Goal: Task Accomplishment & Management: Use online tool/utility

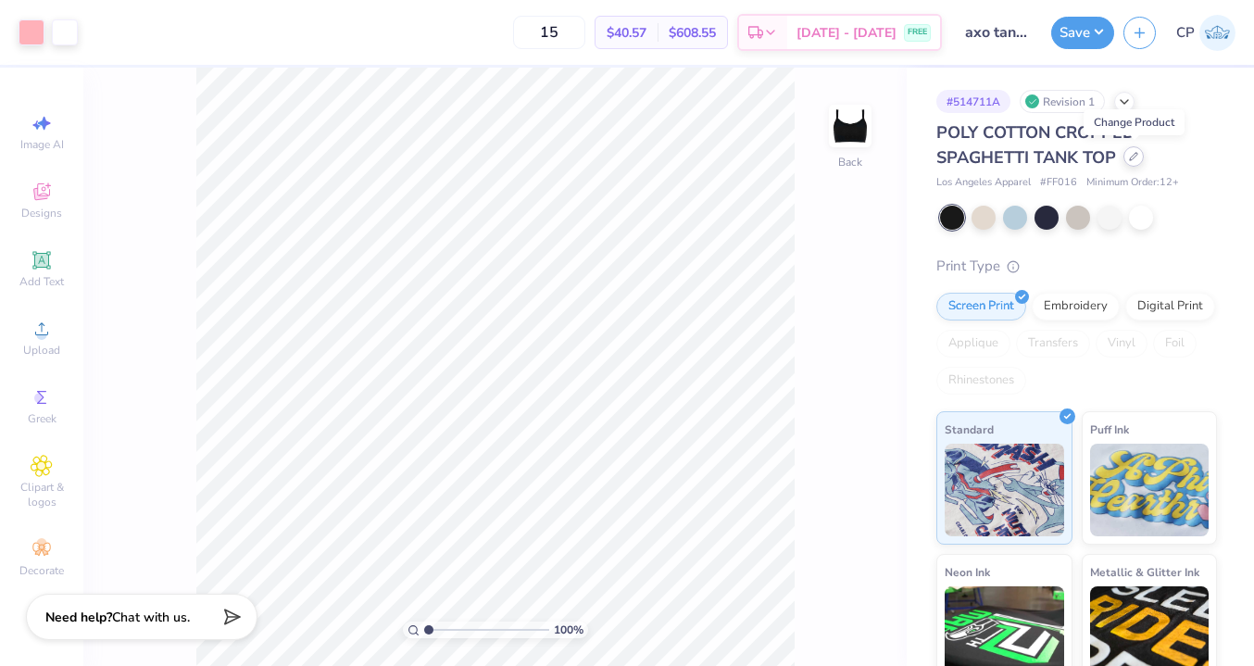
click at [1134, 155] on icon at bounding box center [1133, 156] width 7 height 7
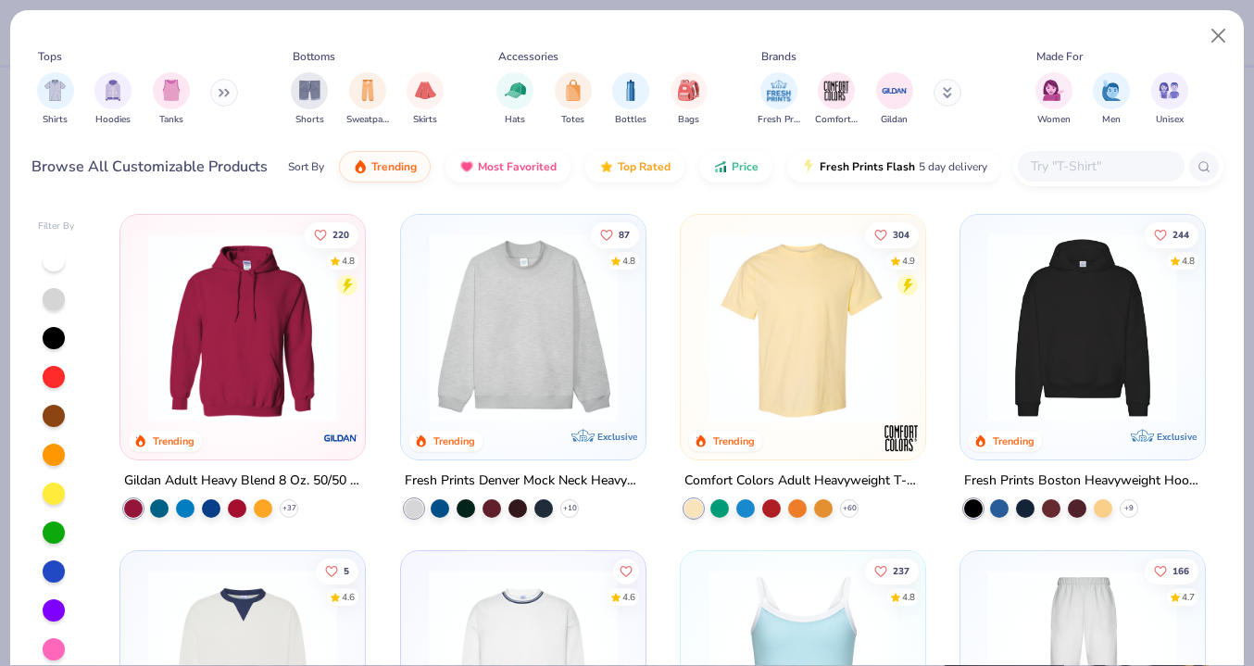
click at [950, 89] on icon at bounding box center [948, 90] width 6 height 3
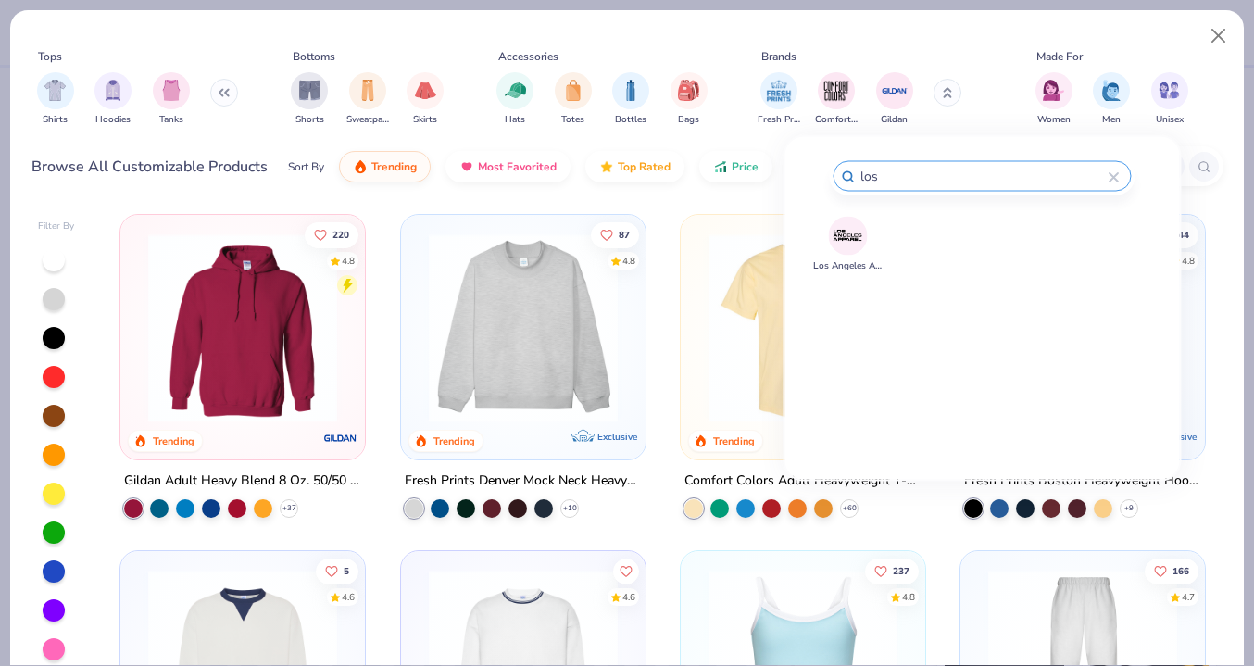
type input "los"
click at [915, 222] on div "Los Angeles Apparel" at bounding box center [983, 322] width 304 height 213
click at [847, 237] on img at bounding box center [848, 235] width 32 height 32
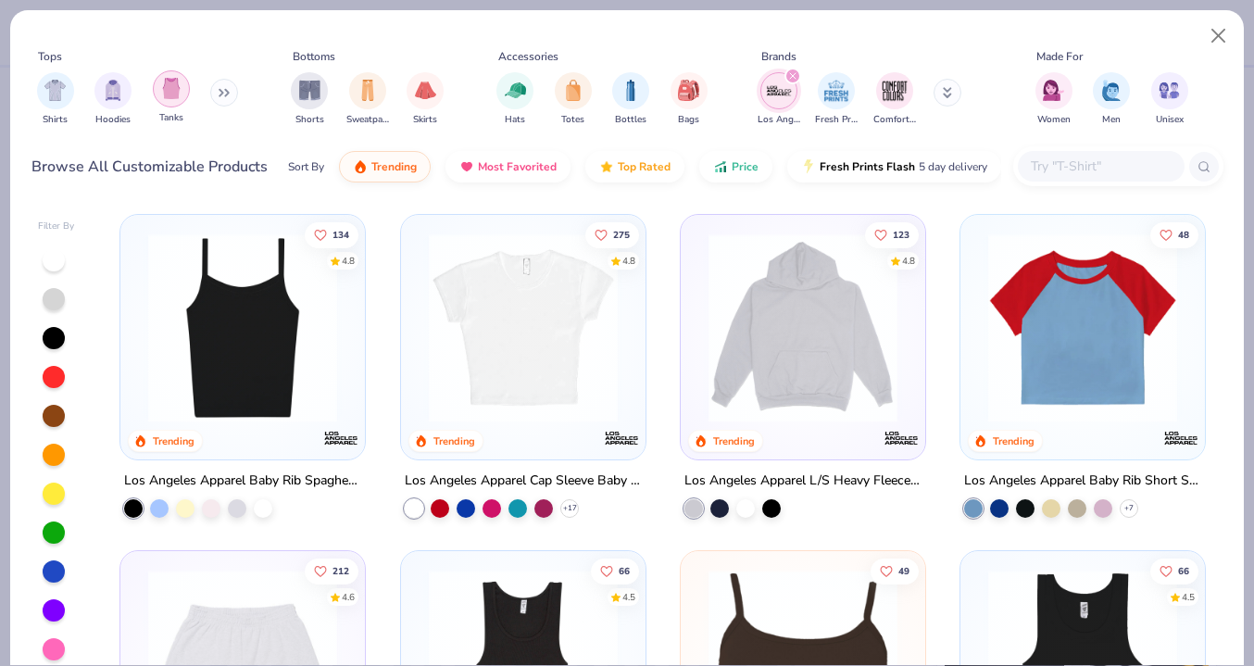
click at [181, 92] on div "filter for Tanks" at bounding box center [171, 88] width 37 height 37
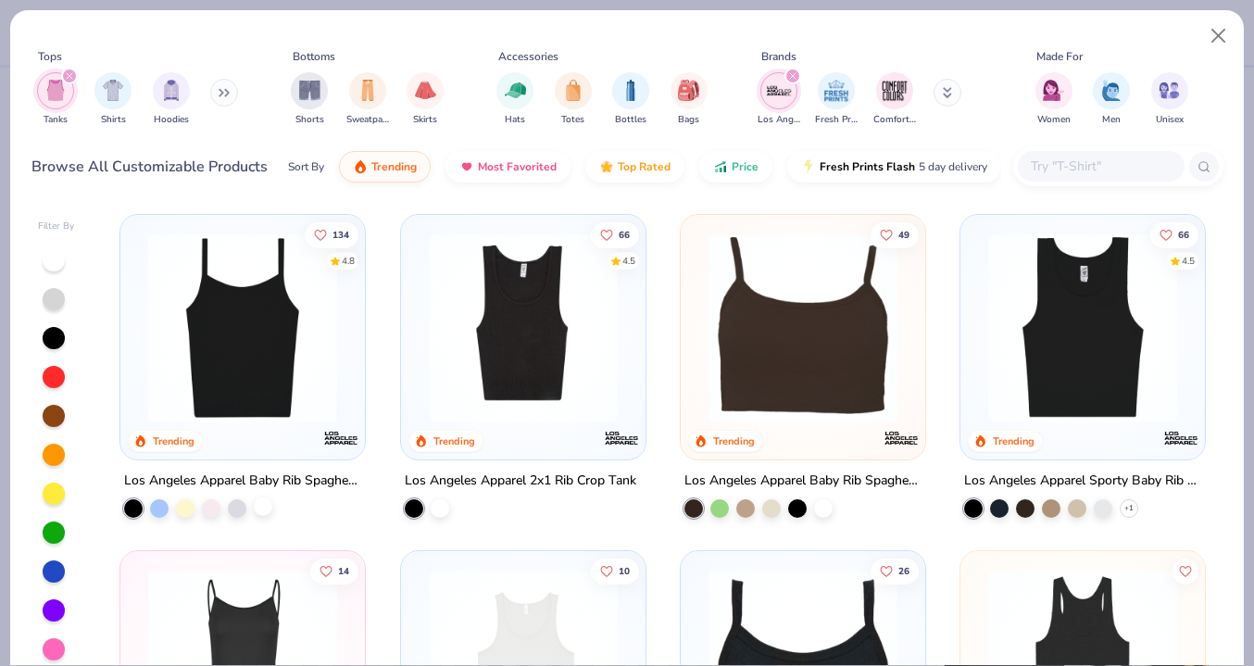
click at [266, 508] on div at bounding box center [263, 506] width 19 height 19
click at [286, 346] on img at bounding box center [242, 327] width 207 height 189
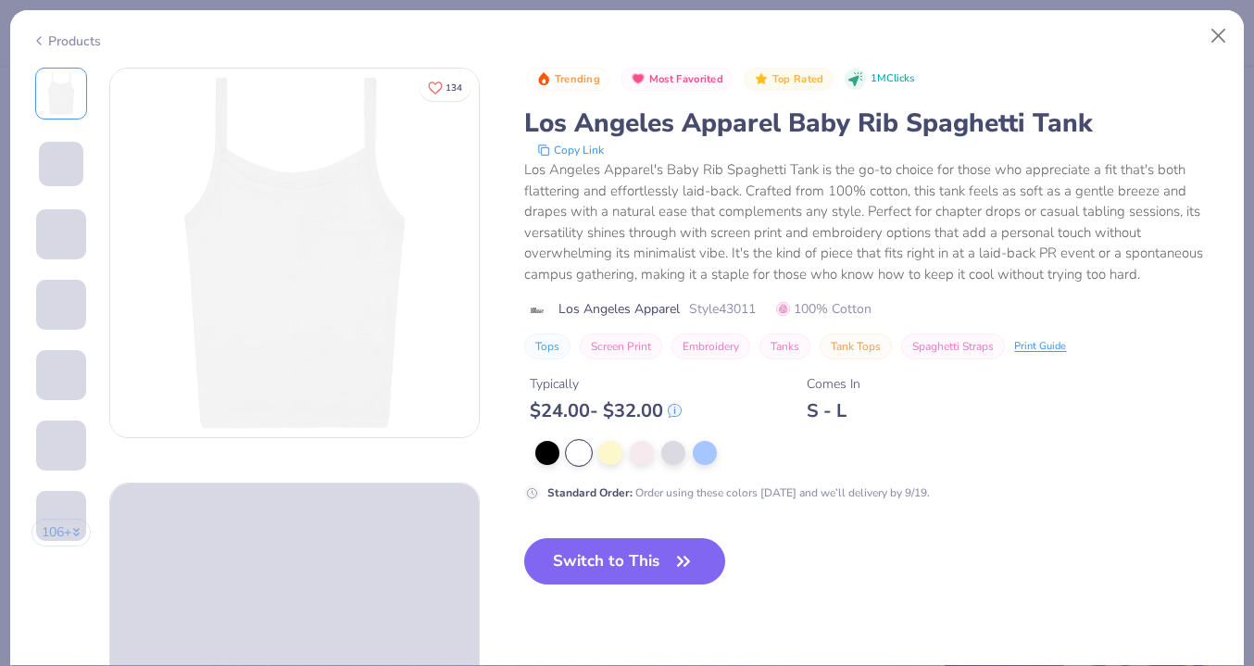
click at [661, 562] on button "Switch to This" at bounding box center [624, 561] width 201 height 46
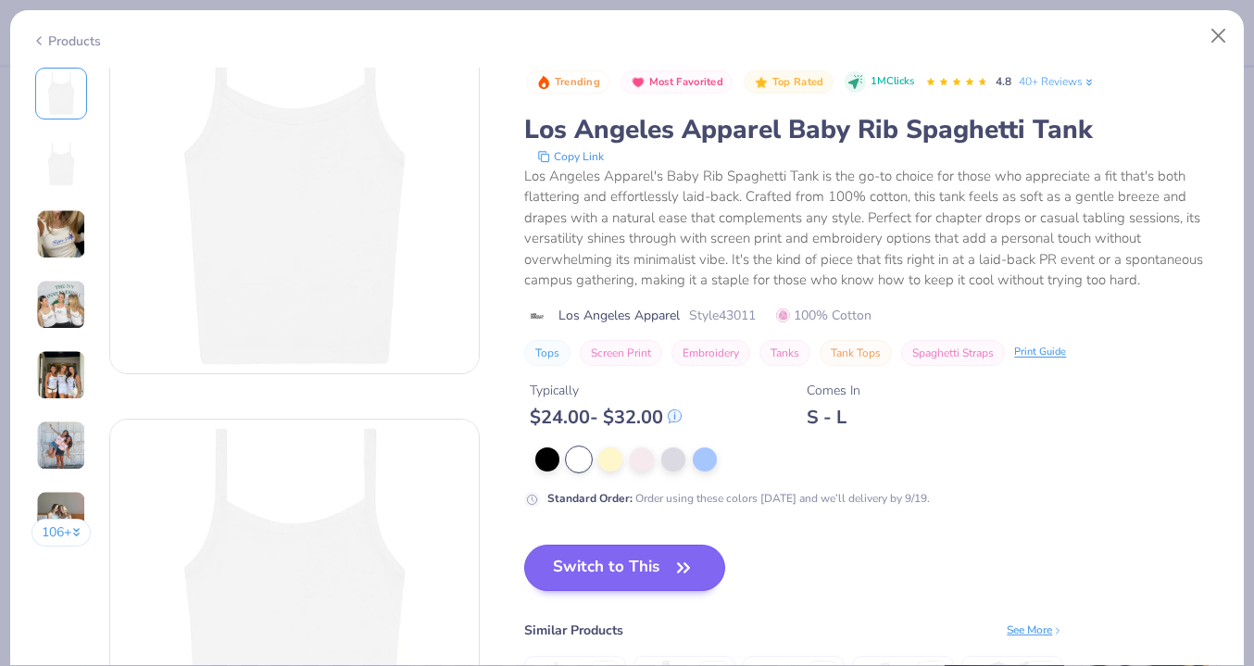
scroll to position [106, 0]
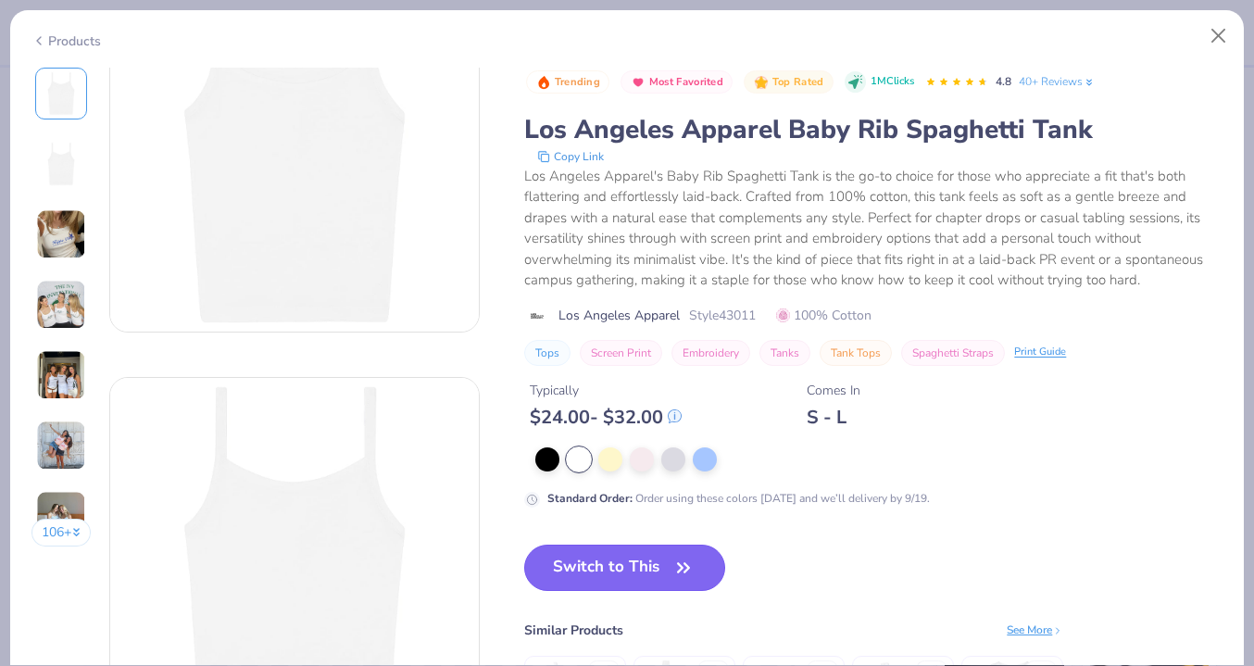
click at [671, 558] on icon "button" at bounding box center [684, 568] width 26 height 26
click at [673, 566] on icon "button" at bounding box center [684, 568] width 26 height 26
click at [683, 568] on icon "button" at bounding box center [684, 568] width 26 height 26
click at [683, 567] on icon "button" at bounding box center [684, 568] width 26 height 26
click at [688, 559] on icon "button" at bounding box center [684, 568] width 26 height 26
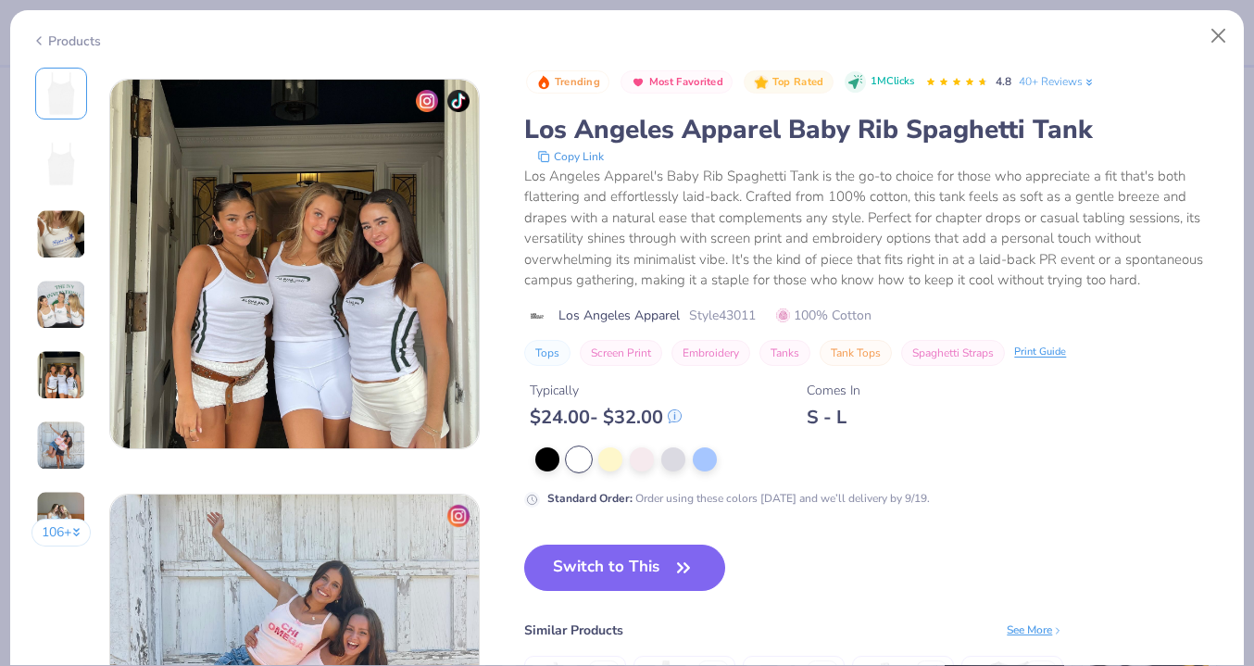
scroll to position [0, 0]
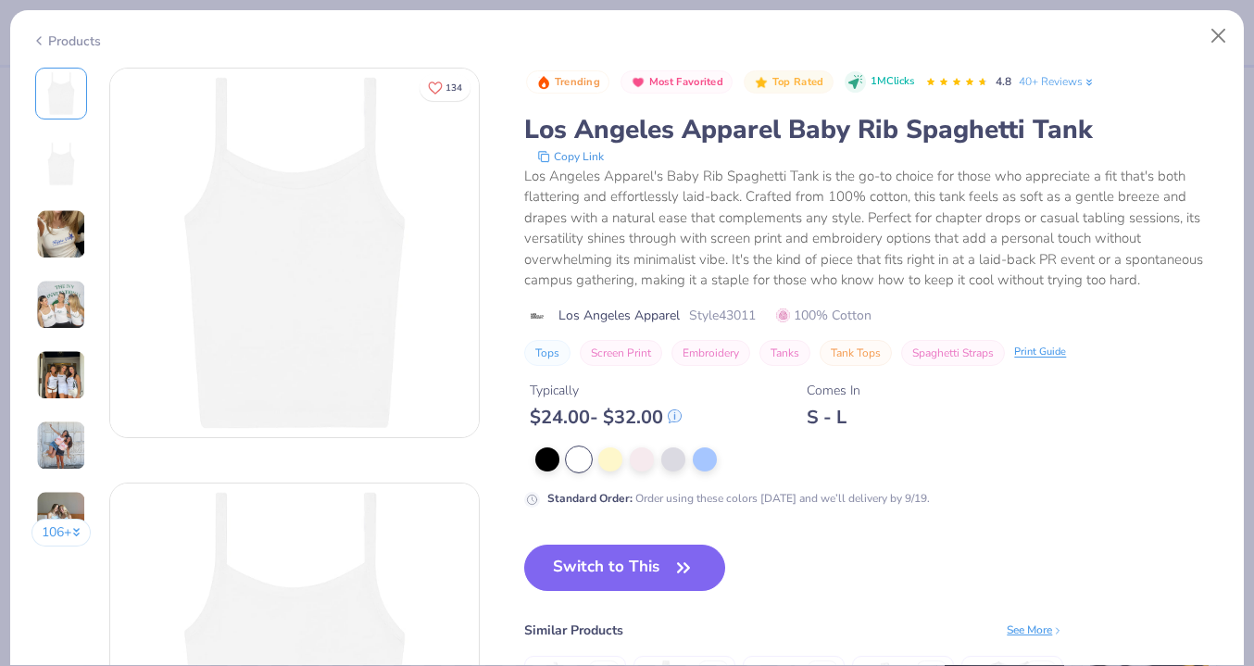
click at [608, 568] on button "Switch to This" at bounding box center [624, 568] width 201 height 46
click at [1221, 35] on button "Close" at bounding box center [1218, 36] width 35 height 35
click at [1220, 34] on button "Close" at bounding box center [1218, 36] width 35 height 35
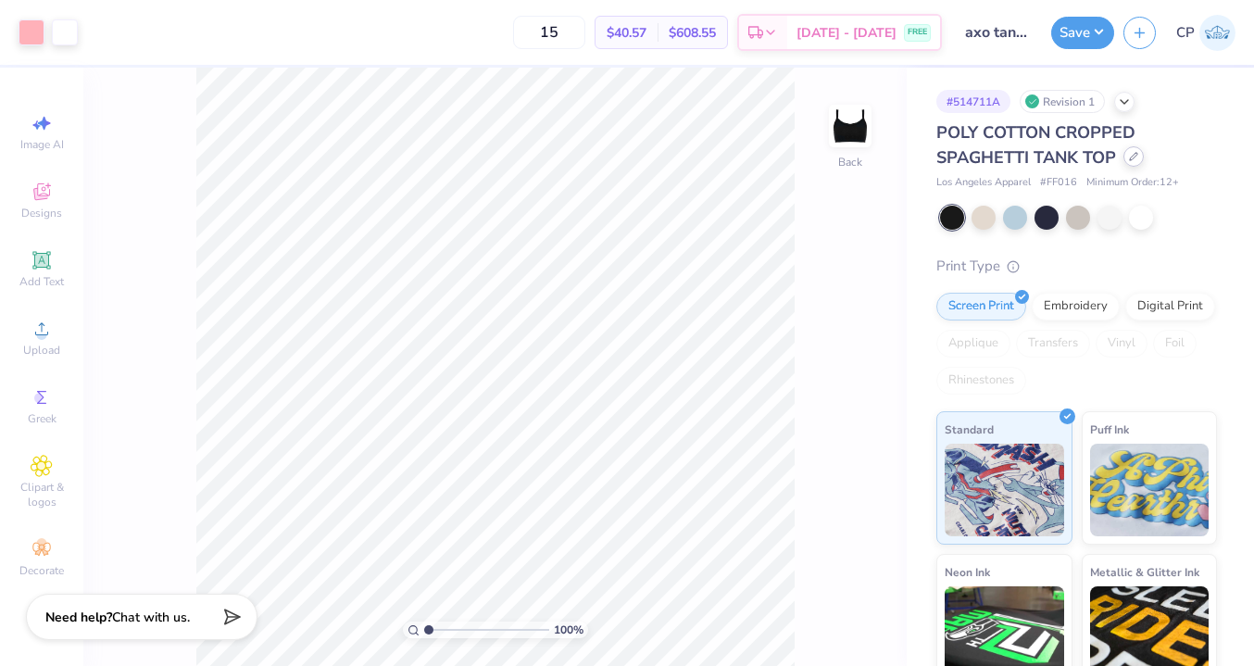
click at [1129, 166] on div at bounding box center [1133, 156] width 20 height 20
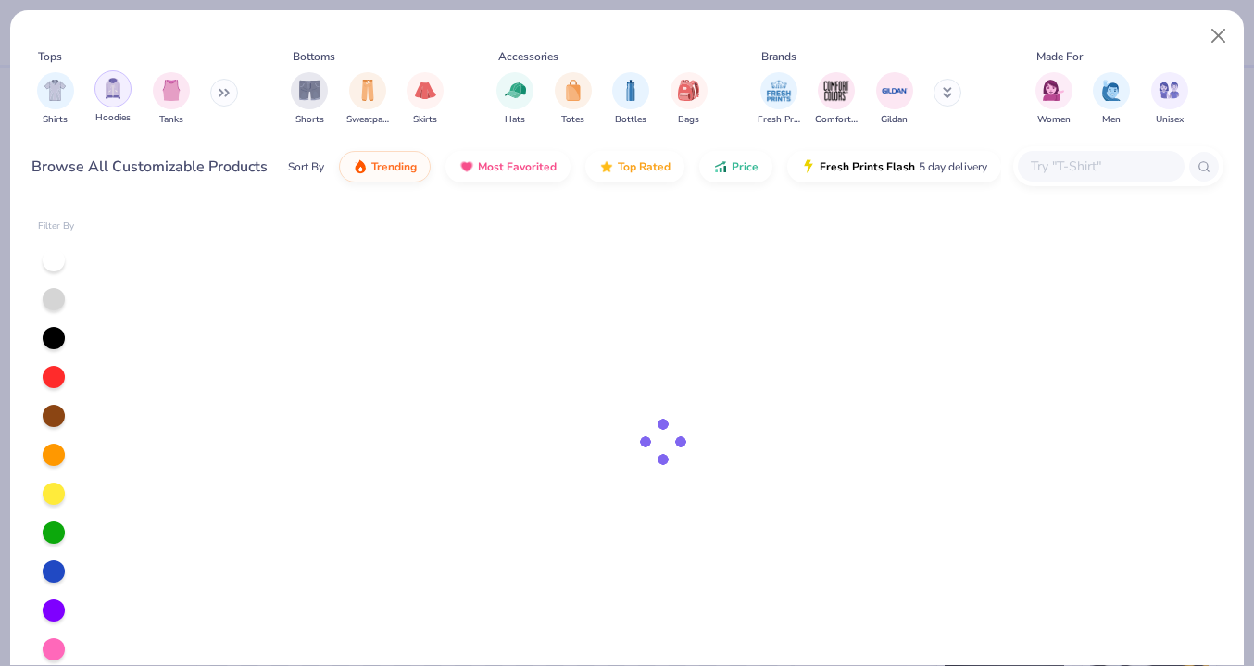
click at [170, 80] on img "filter for Tanks" at bounding box center [171, 90] width 20 height 21
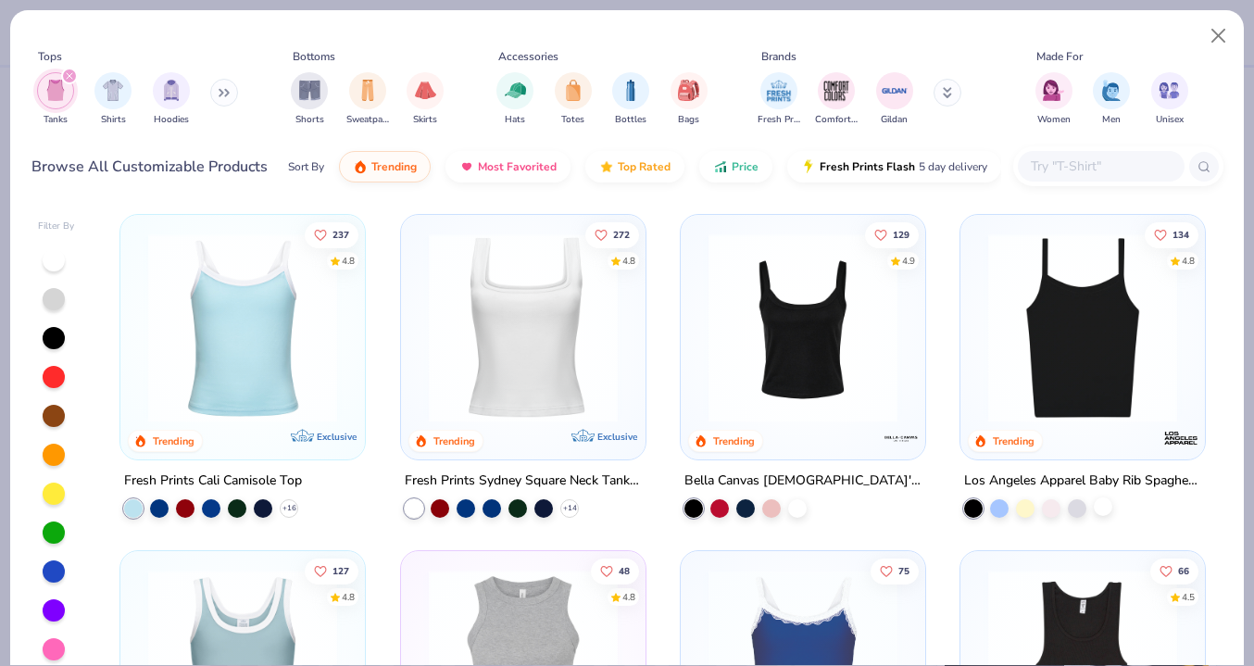
click at [1102, 499] on div at bounding box center [1103, 506] width 19 height 19
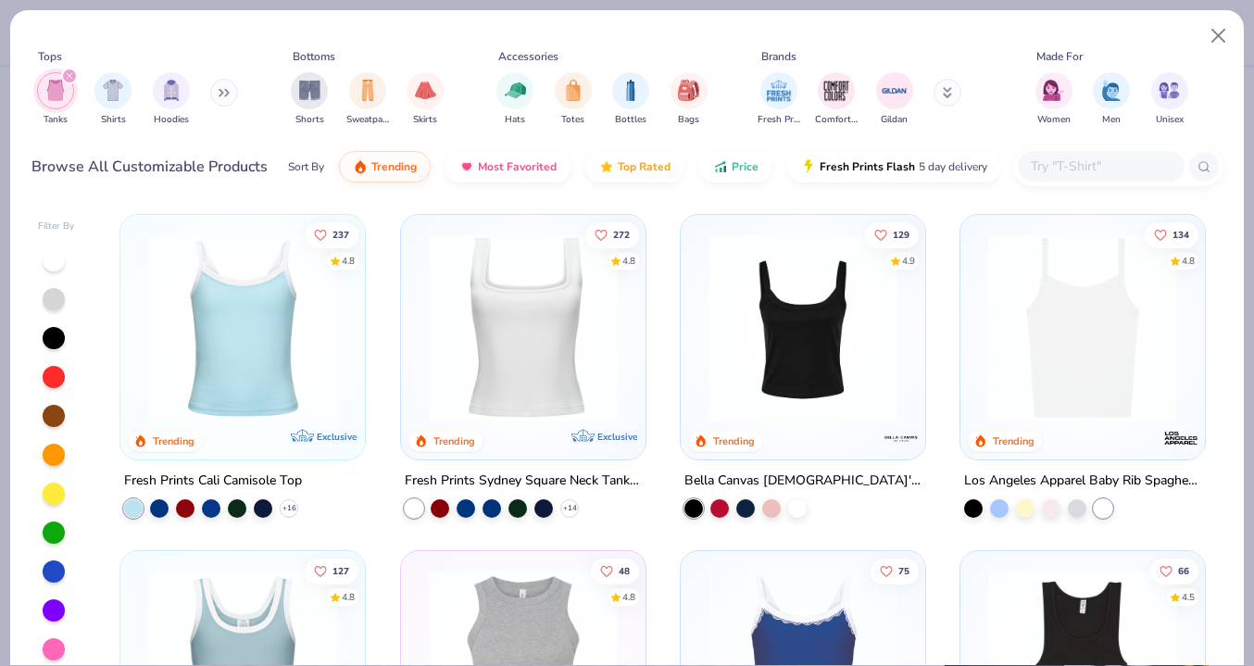
click at [1072, 314] on img at bounding box center [1082, 327] width 207 height 189
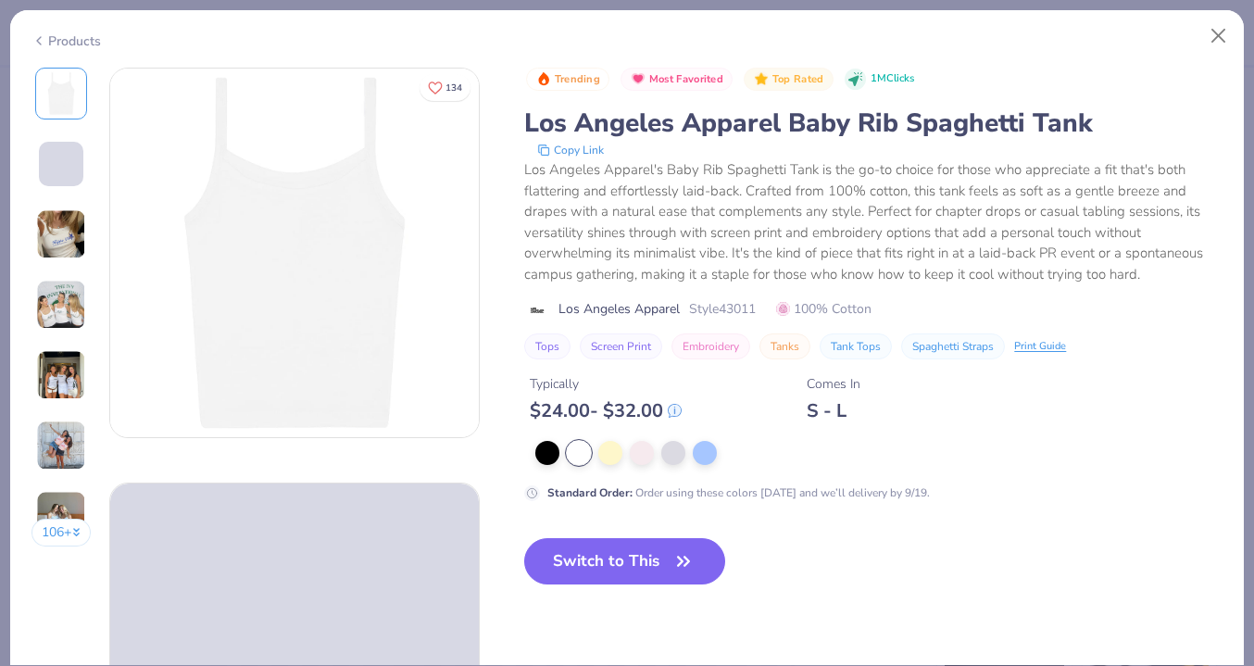
click at [684, 554] on icon "button" at bounding box center [684, 561] width 26 height 26
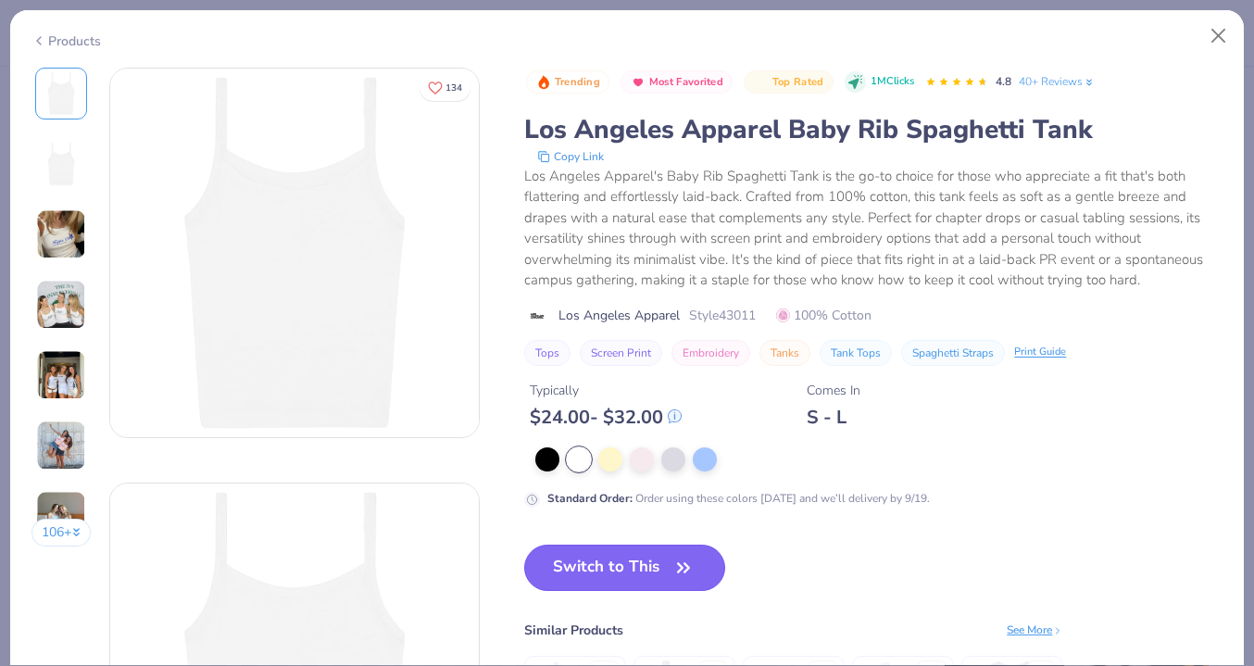
click at [682, 563] on icon "button" at bounding box center [683, 567] width 11 height 8
click at [689, 560] on icon "button" at bounding box center [684, 568] width 26 height 26
click at [692, 560] on icon "button" at bounding box center [684, 568] width 26 height 26
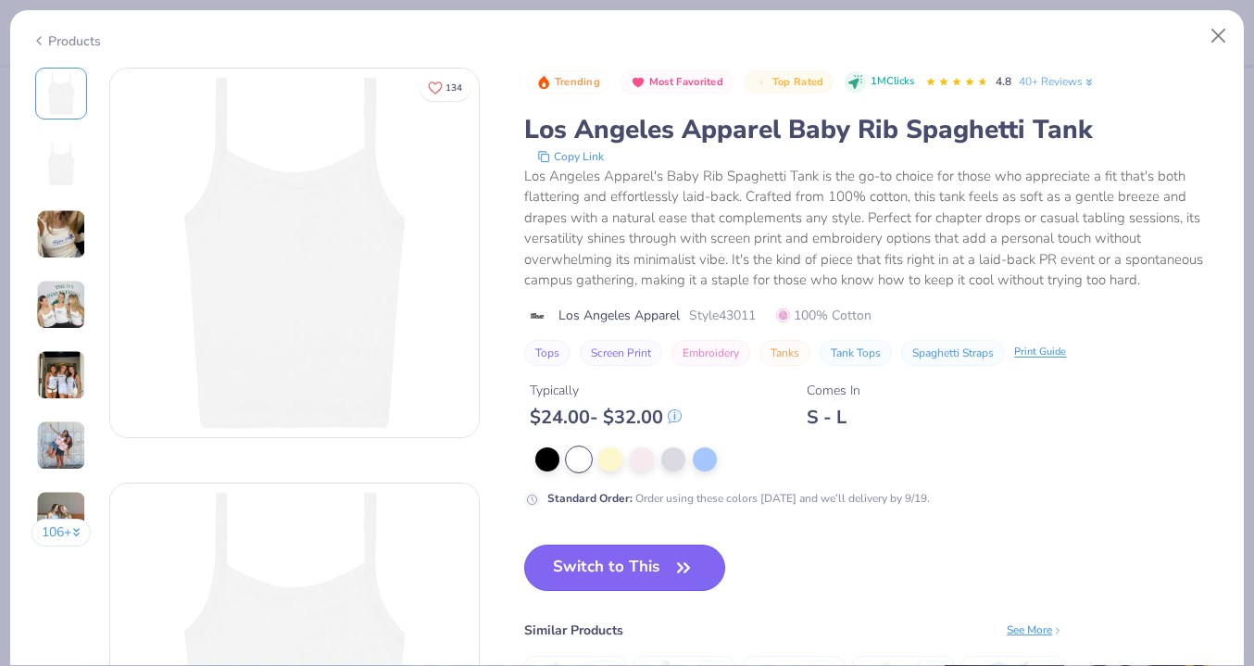
click at [696, 573] on button "Switch to This" at bounding box center [624, 568] width 201 height 46
click at [696, 570] on icon "button" at bounding box center [684, 568] width 26 height 26
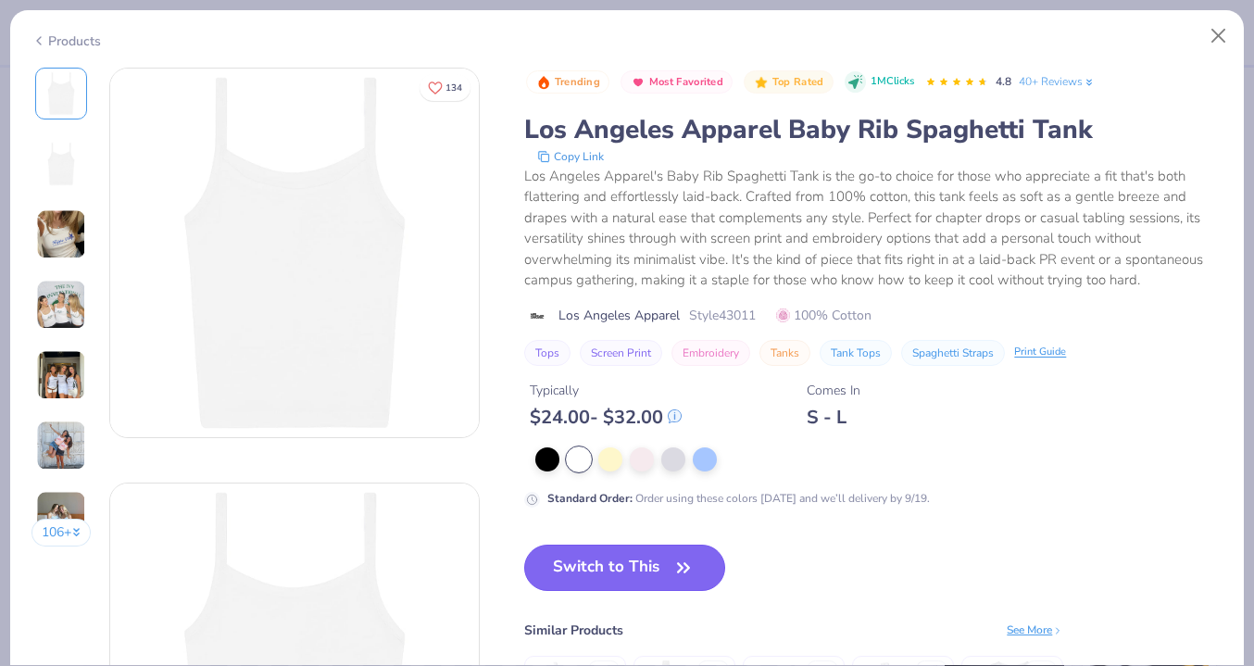
click at [696, 570] on icon "button" at bounding box center [684, 568] width 26 height 26
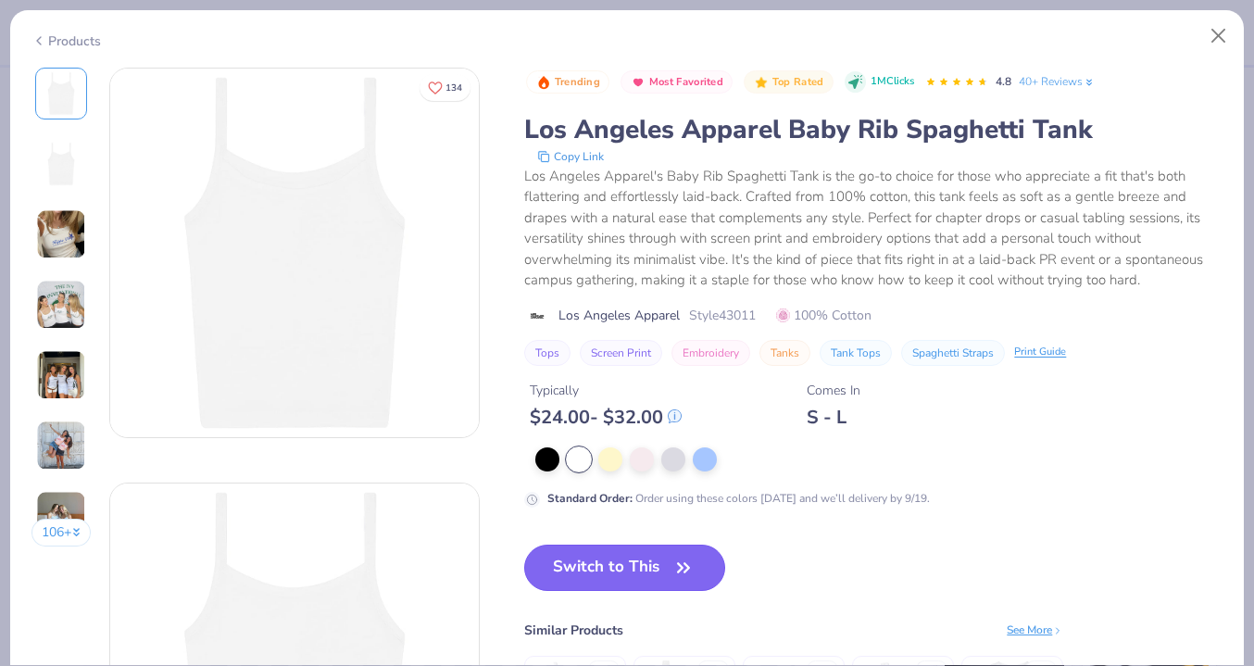
click at [696, 570] on icon "button" at bounding box center [684, 568] width 26 height 26
click at [1221, 34] on button "Close" at bounding box center [1218, 36] width 35 height 35
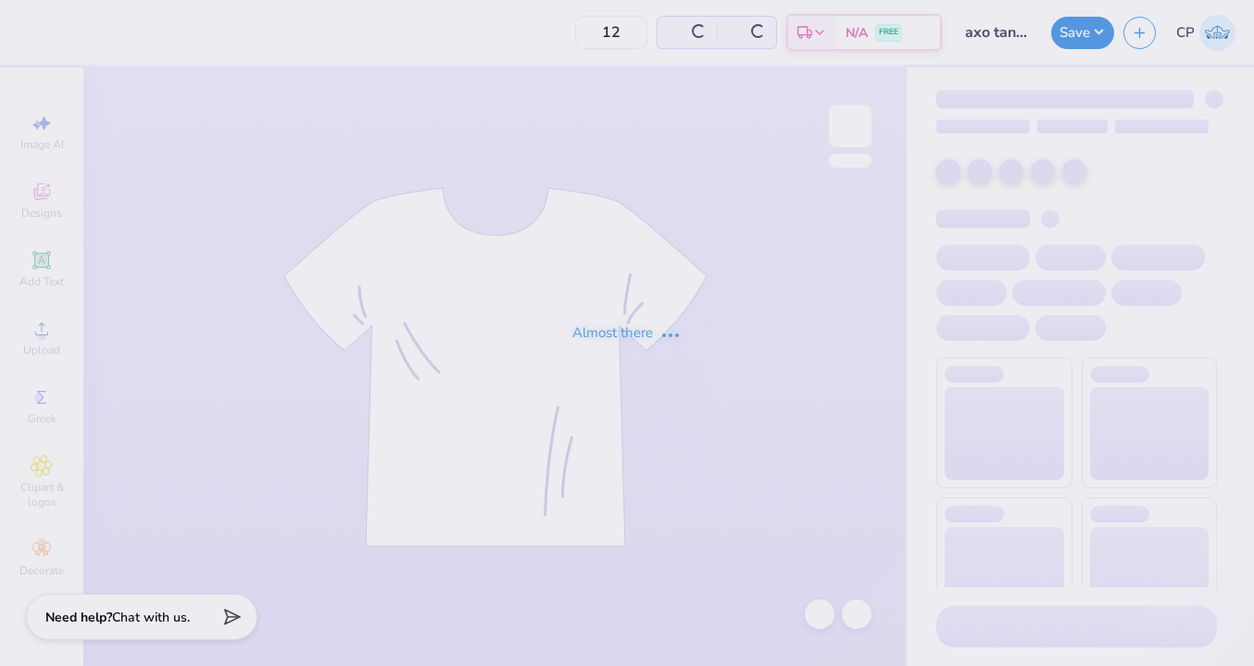
type input "15"
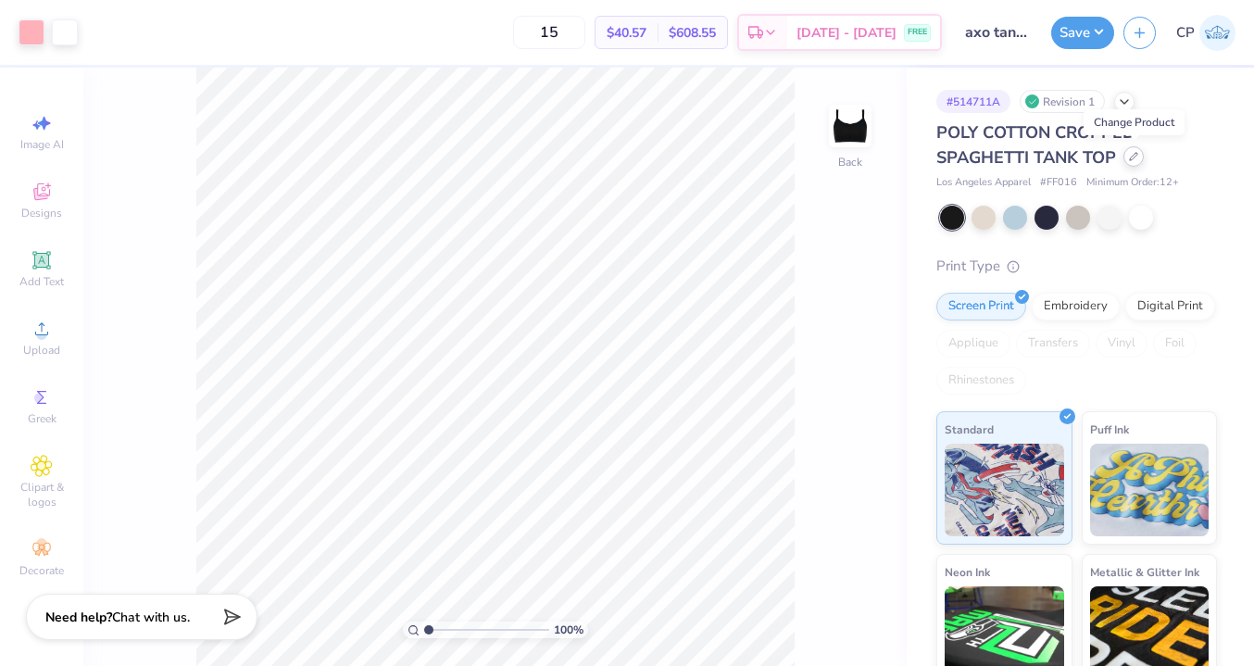
click at [1134, 158] on icon at bounding box center [1133, 156] width 7 height 7
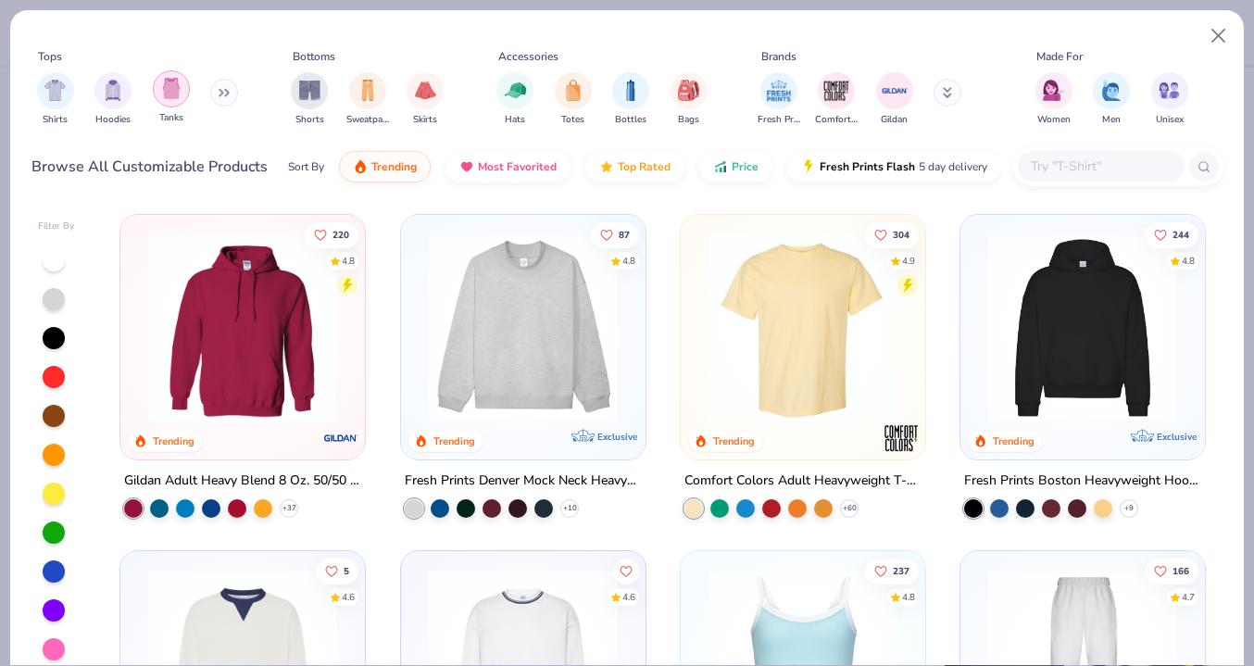
click at [165, 93] on img "filter for Tanks" at bounding box center [171, 88] width 20 height 21
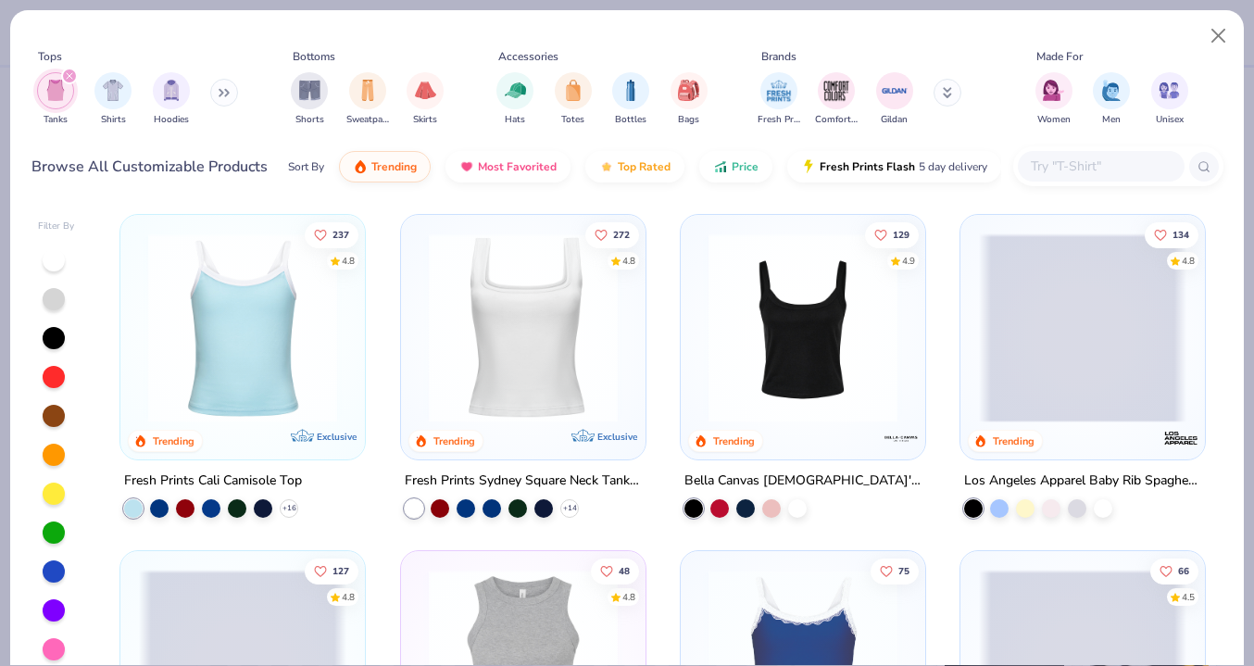
click at [1105, 348] on span at bounding box center [1082, 327] width 207 height 189
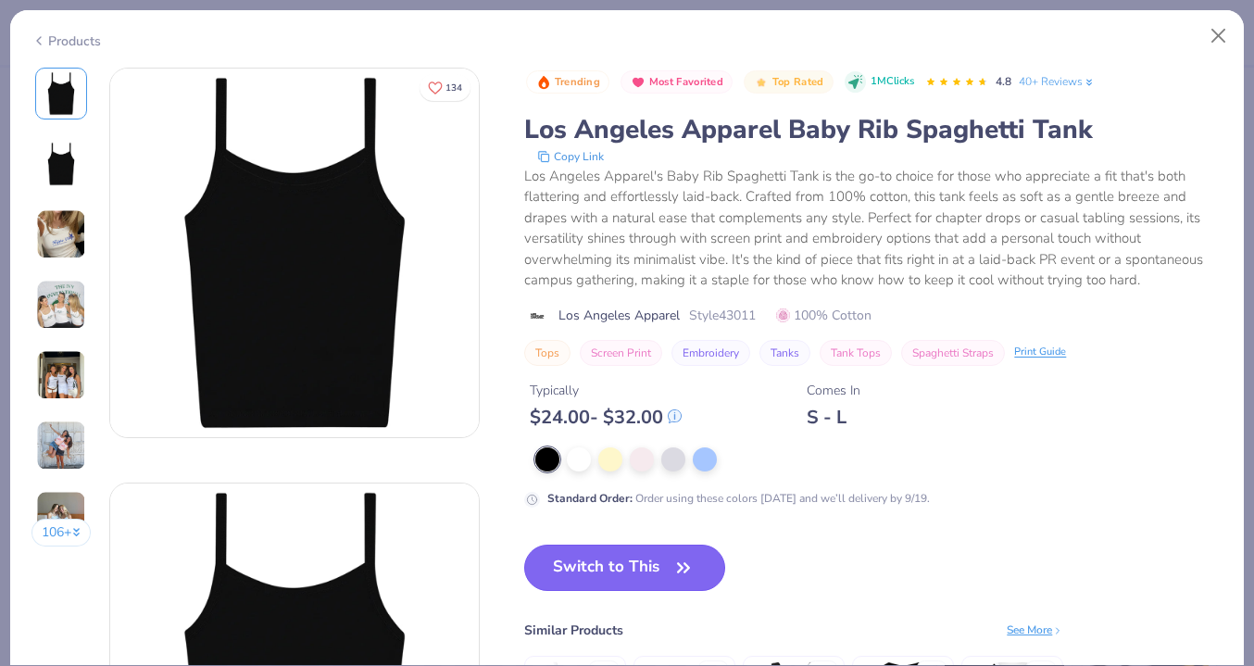
click at [671, 564] on span "button" at bounding box center [684, 568] width 26 height 26
click at [684, 567] on icon "button" at bounding box center [683, 567] width 11 height 8
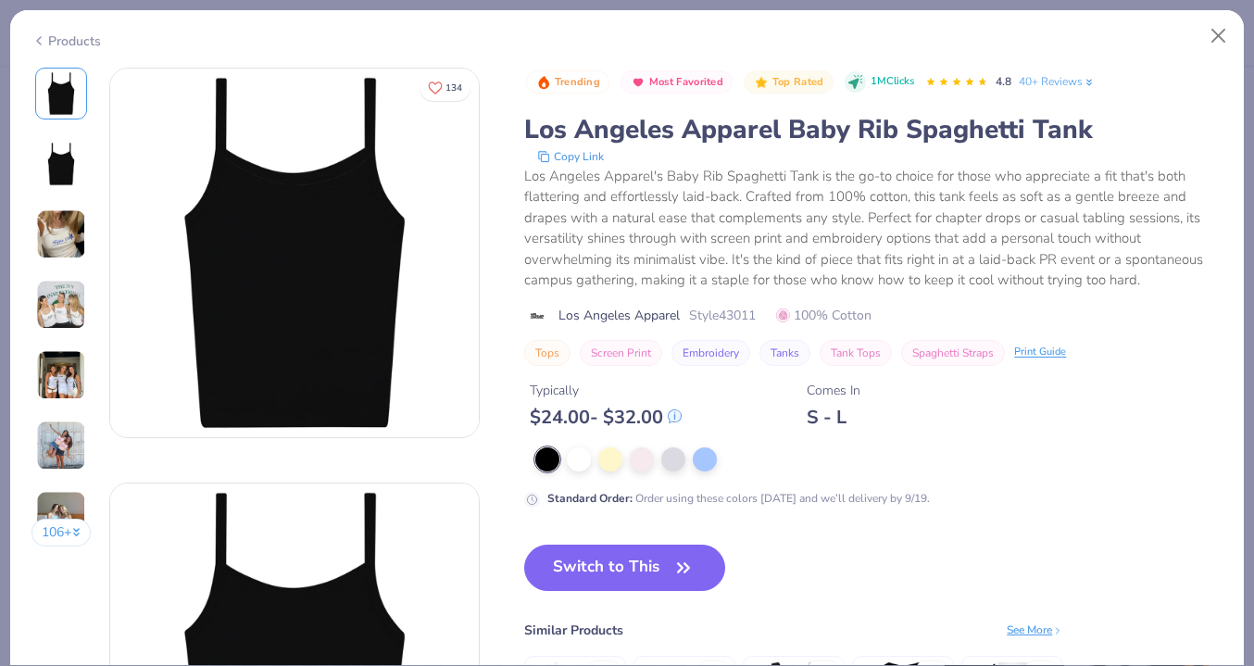
click at [684, 567] on icon "button" at bounding box center [683, 567] width 11 height 8
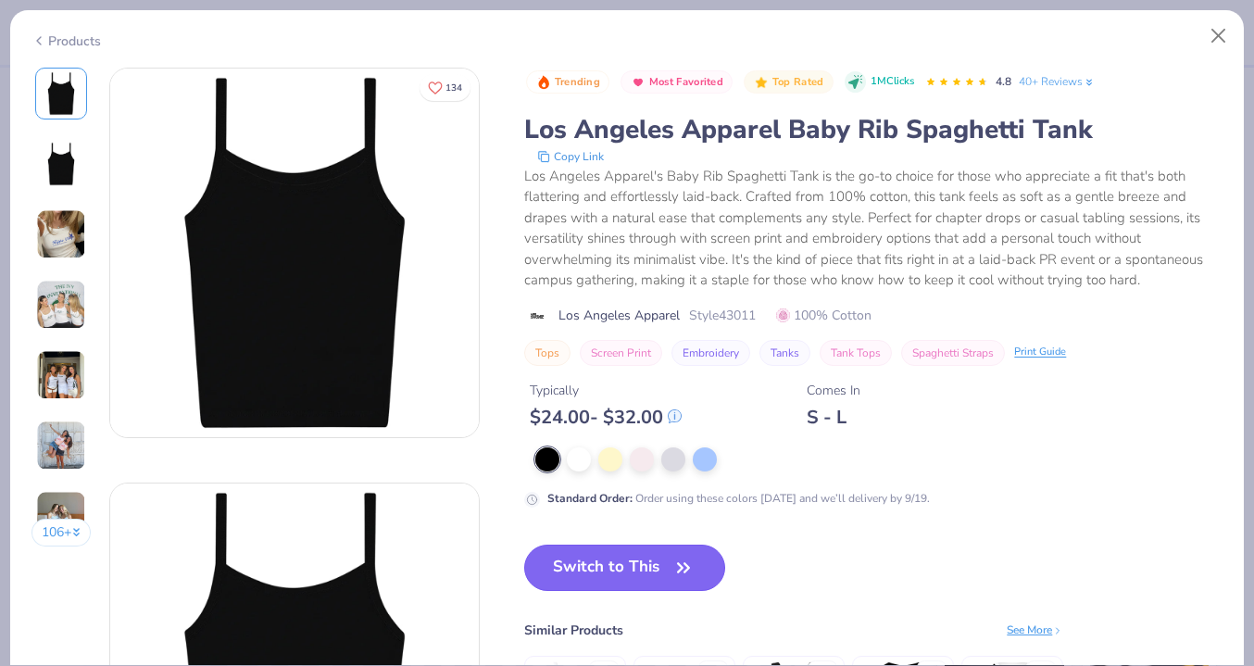
click at [691, 565] on icon "button" at bounding box center [684, 568] width 26 height 26
click at [590, 464] on div at bounding box center [579, 459] width 24 height 24
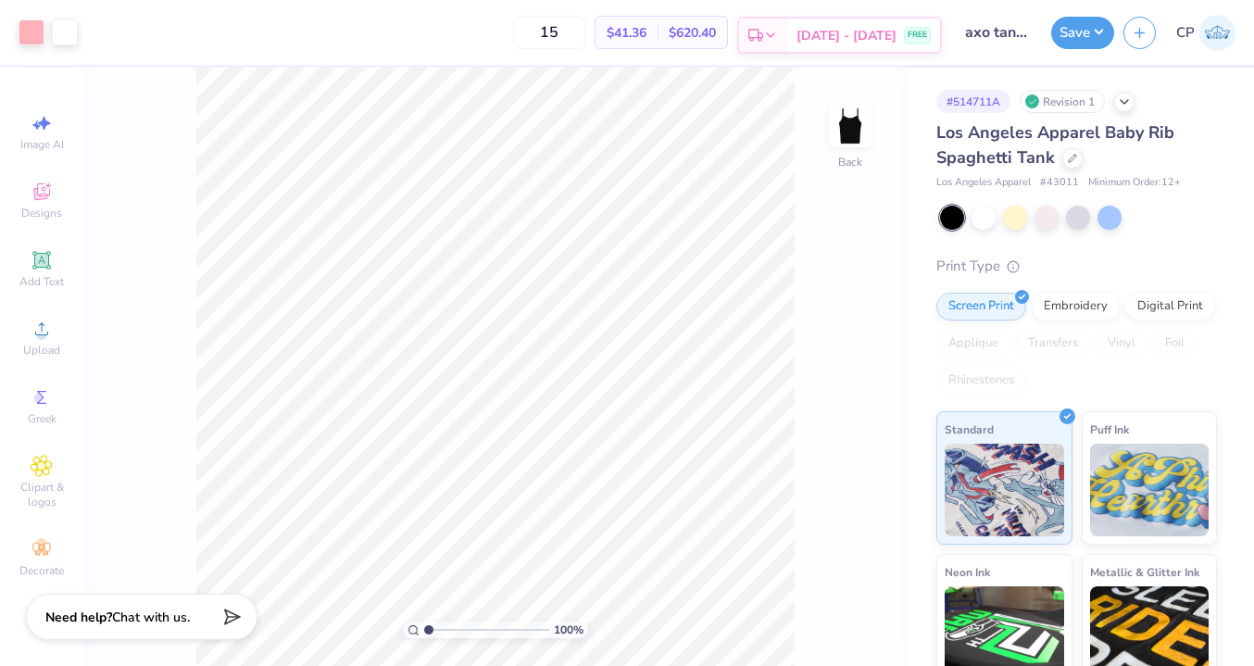
click at [983, 212] on div at bounding box center [983, 218] width 24 height 24
click at [864, 416] on icon at bounding box center [859, 414] width 26 height 22
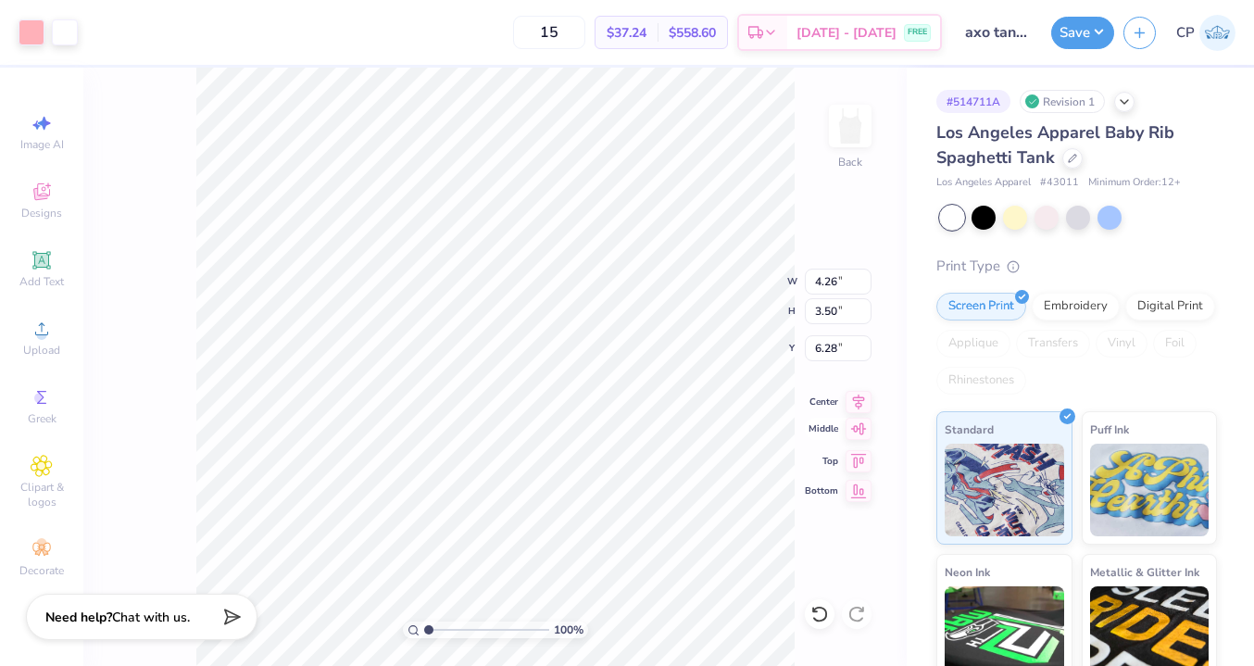
click at [861, 430] on icon at bounding box center [859, 429] width 26 height 22
type input "4.75"
click at [67, 35] on div at bounding box center [65, 31] width 26 height 26
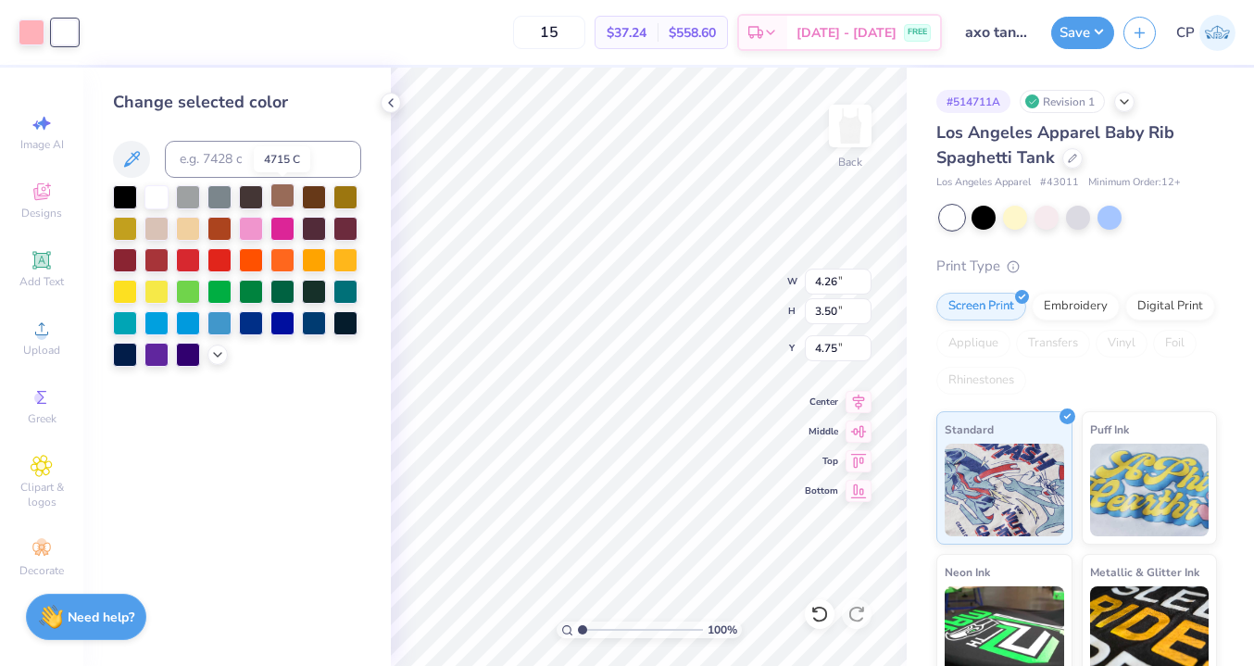
click at [289, 197] on div at bounding box center [282, 195] width 24 height 24
click at [30, 31] on div at bounding box center [32, 31] width 26 height 26
click at [286, 194] on div at bounding box center [282, 195] width 24 height 24
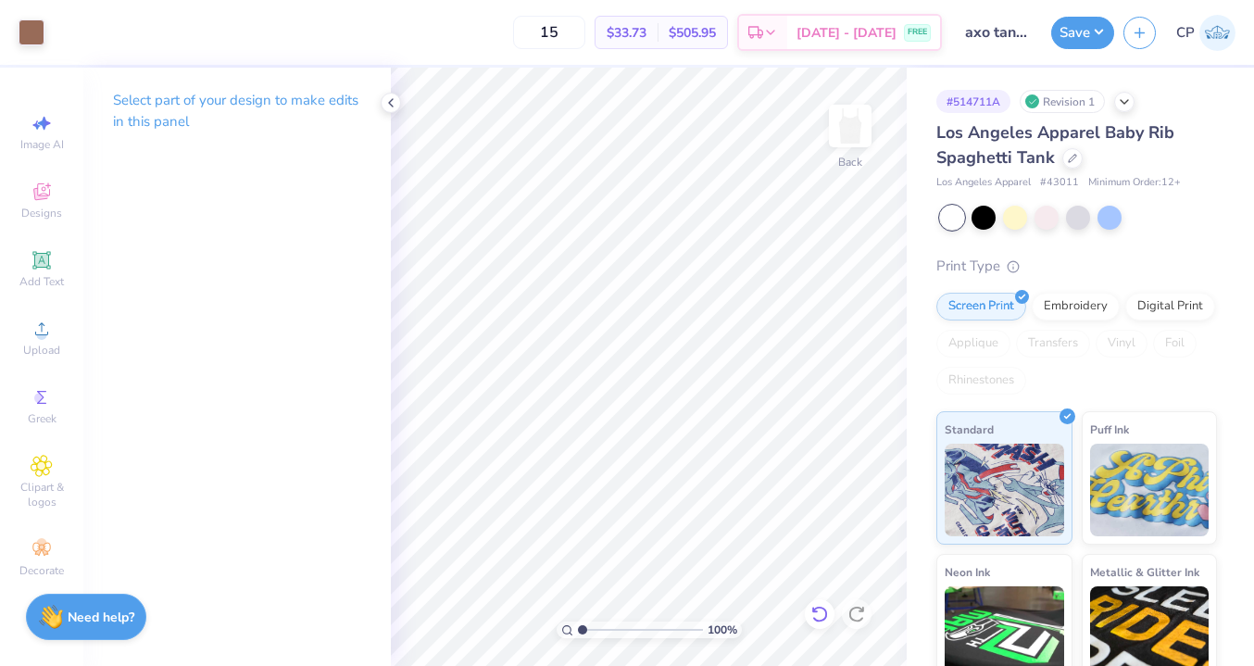
click at [808, 617] on div "100 % Back" at bounding box center [649, 367] width 516 height 598
type input "5.52"
type input "4.53"
type input "3.17"
click at [855, 406] on icon at bounding box center [859, 399] width 26 height 22
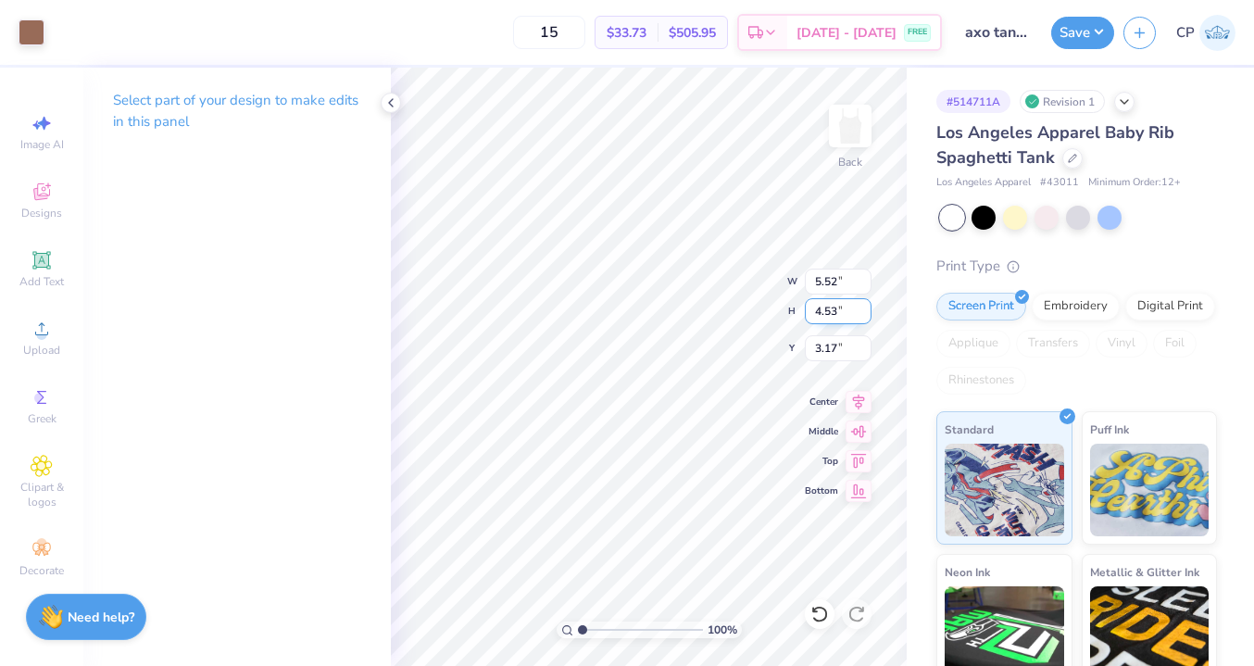
click at [754, 313] on div "100 % Back W 5.52 5.52 " H 4.53 4.53 " Y 3.17 3.17 " Center Middle Top Bottom" at bounding box center [649, 367] width 516 height 598
click at [817, 607] on icon at bounding box center [819, 614] width 16 height 17
type input "3.17"
type input "2.88"
click at [34, 31] on div at bounding box center [32, 31] width 26 height 26
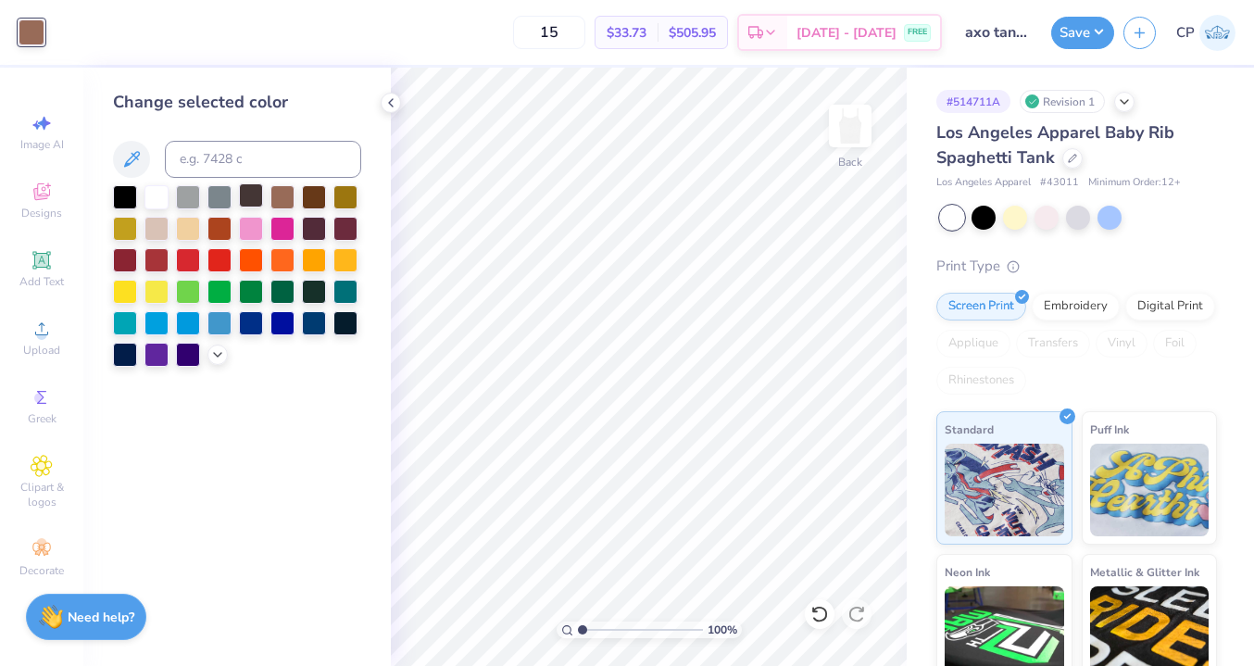
click at [241, 190] on div at bounding box center [251, 195] width 24 height 24
click at [313, 193] on div at bounding box center [314, 195] width 24 height 24
click at [389, 105] on icon at bounding box center [390, 102] width 15 height 15
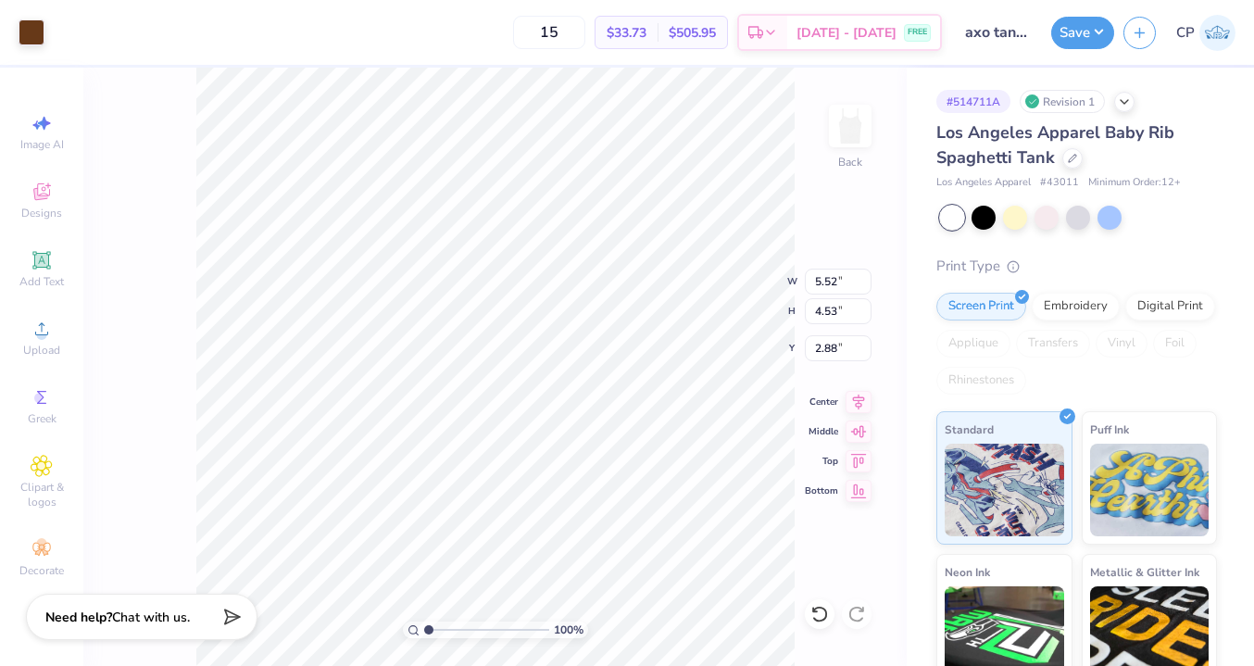
type input "6.03"
type input "4.96"
click at [846, 409] on div "Center" at bounding box center [838, 399] width 67 height 22
click at [855, 428] on icon at bounding box center [859, 429] width 26 height 22
click at [857, 402] on icon at bounding box center [859, 399] width 26 height 22
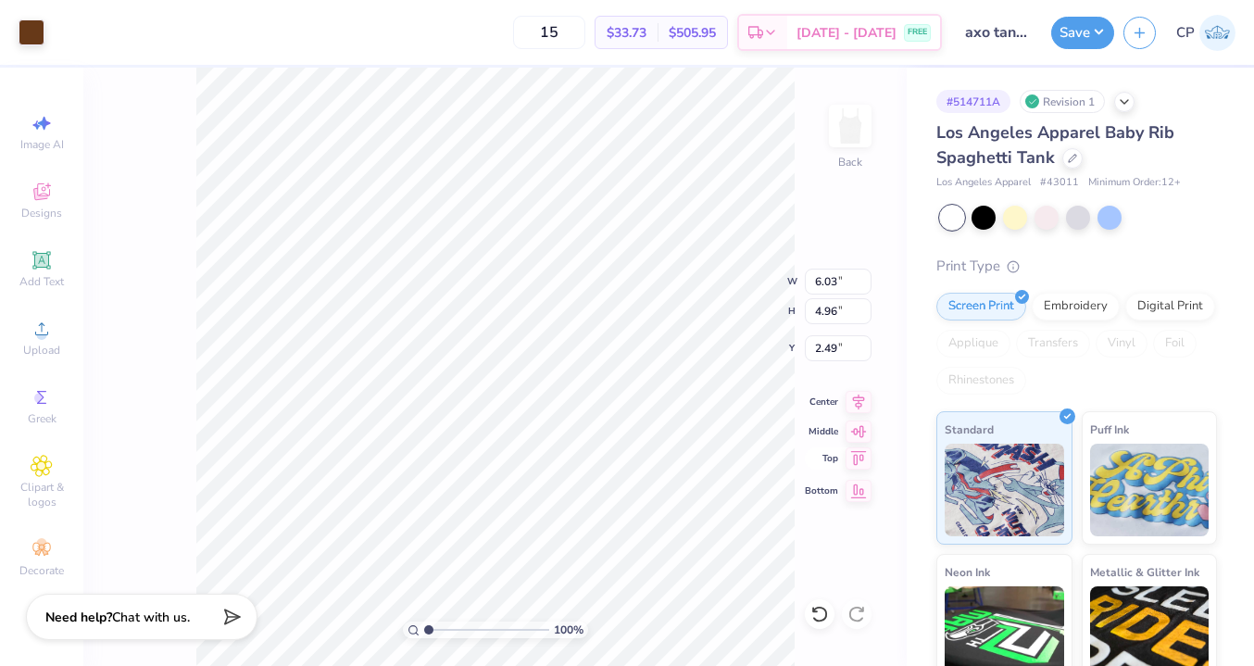
click at [857, 462] on icon at bounding box center [859, 457] width 16 height 14
type input "1.88"
click at [646, 34] on span "$33.73" at bounding box center [627, 32] width 40 height 19
click at [646, 36] on span "$33.73" at bounding box center [627, 32] width 40 height 19
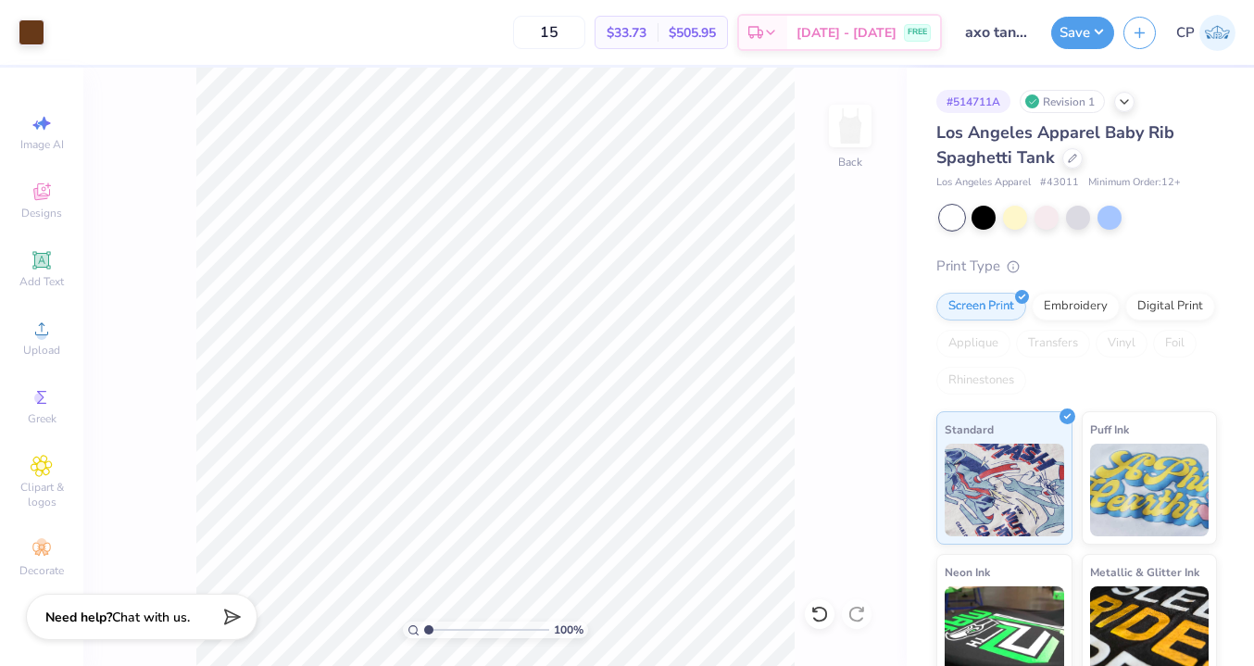
click at [646, 28] on span "$33.73" at bounding box center [627, 32] width 40 height 19
click at [822, 461] on div "100 % Back" at bounding box center [494, 367] width 823 height 598
click at [817, 665] on html "Art colors 15 $33.73 Per Item $505.95 Total Est. Delivery Sep 16 - 19 FREE Desi…" at bounding box center [627, 333] width 1254 height 666
click at [25, 26] on div at bounding box center [32, 31] width 26 height 26
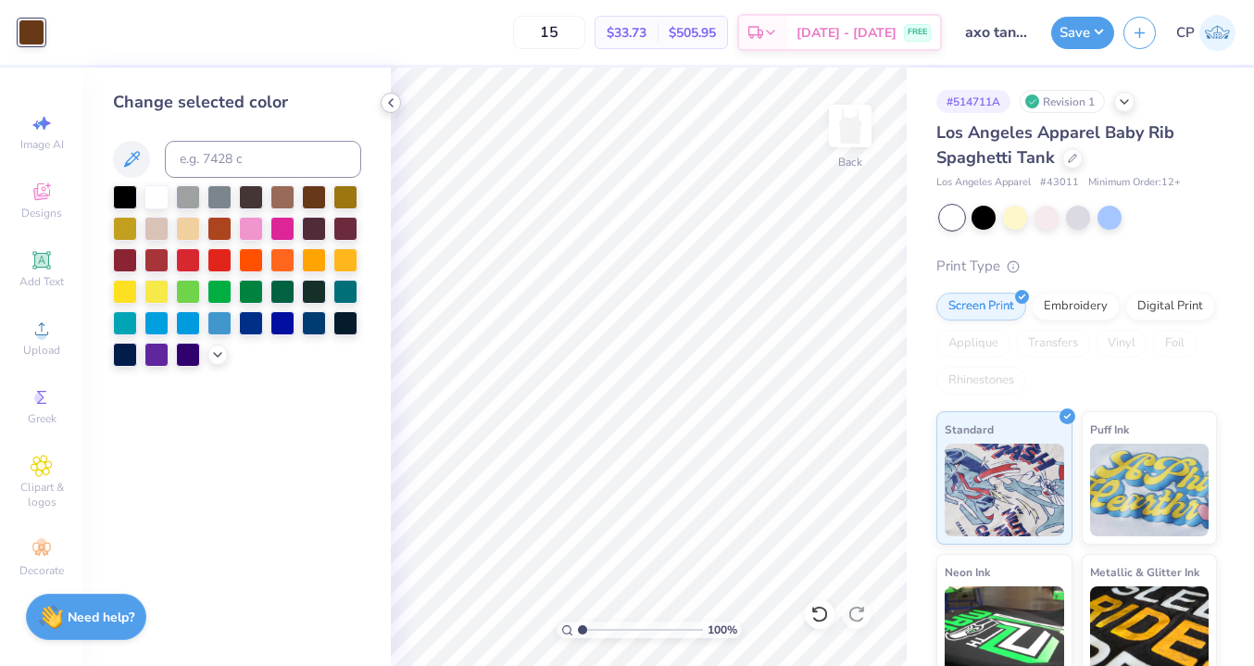
click at [382, 104] on div at bounding box center [391, 103] width 20 height 20
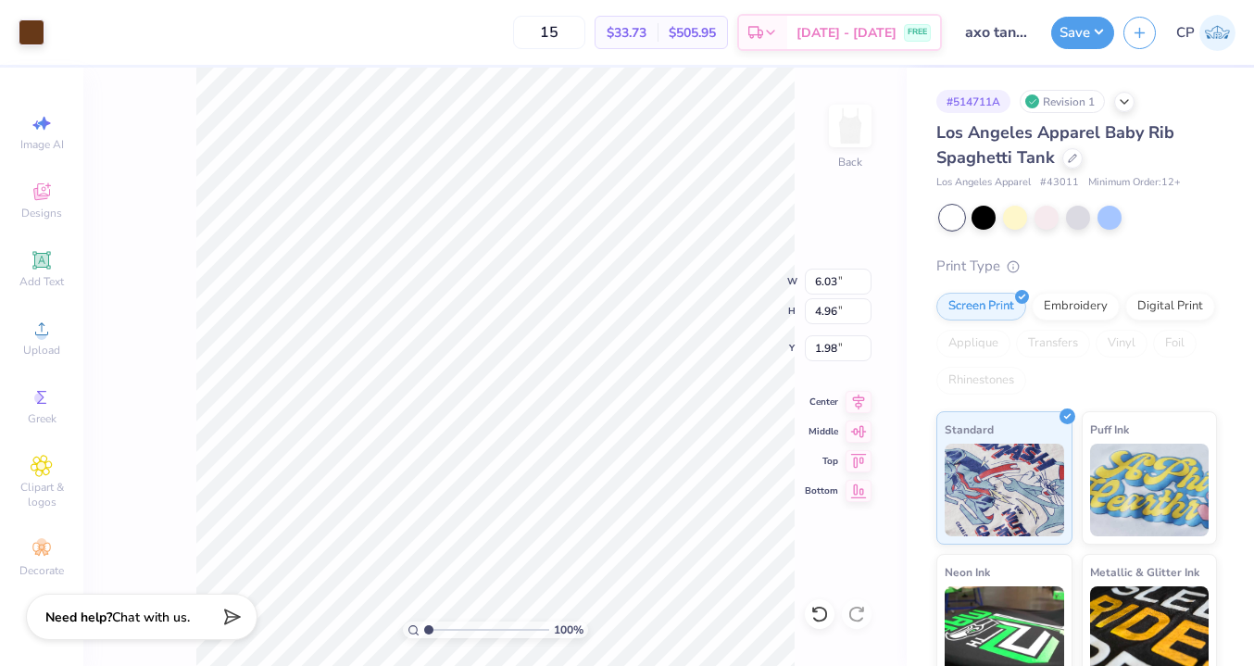
type input "5.79"
type input "4.76"
click at [851, 431] on icon at bounding box center [859, 429] width 26 height 22
click at [859, 399] on icon at bounding box center [859, 399] width 26 height 22
type input "2.02"
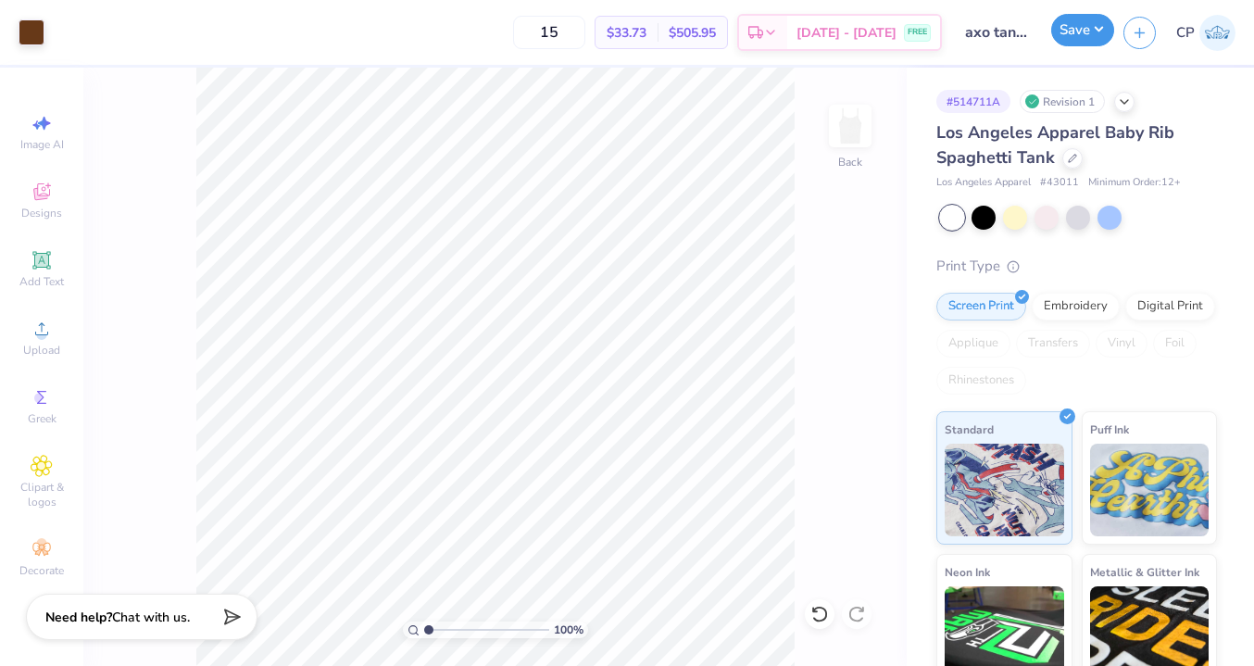
click at [1087, 19] on button "Save" at bounding box center [1082, 30] width 63 height 32
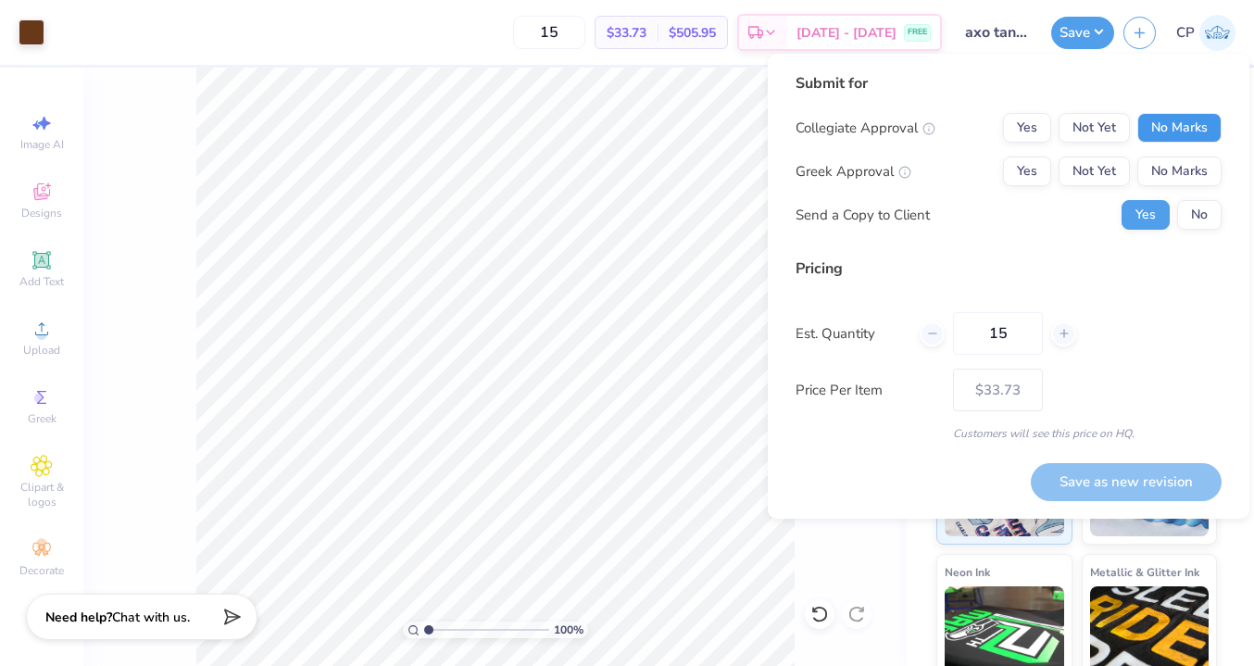
click at [1197, 138] on button "No Marks" at bounding box center [1179, 128] width 84 height 30
click at [1024, 172] on button "Yes" at bounding box center [1027, 172] width 48 height 30
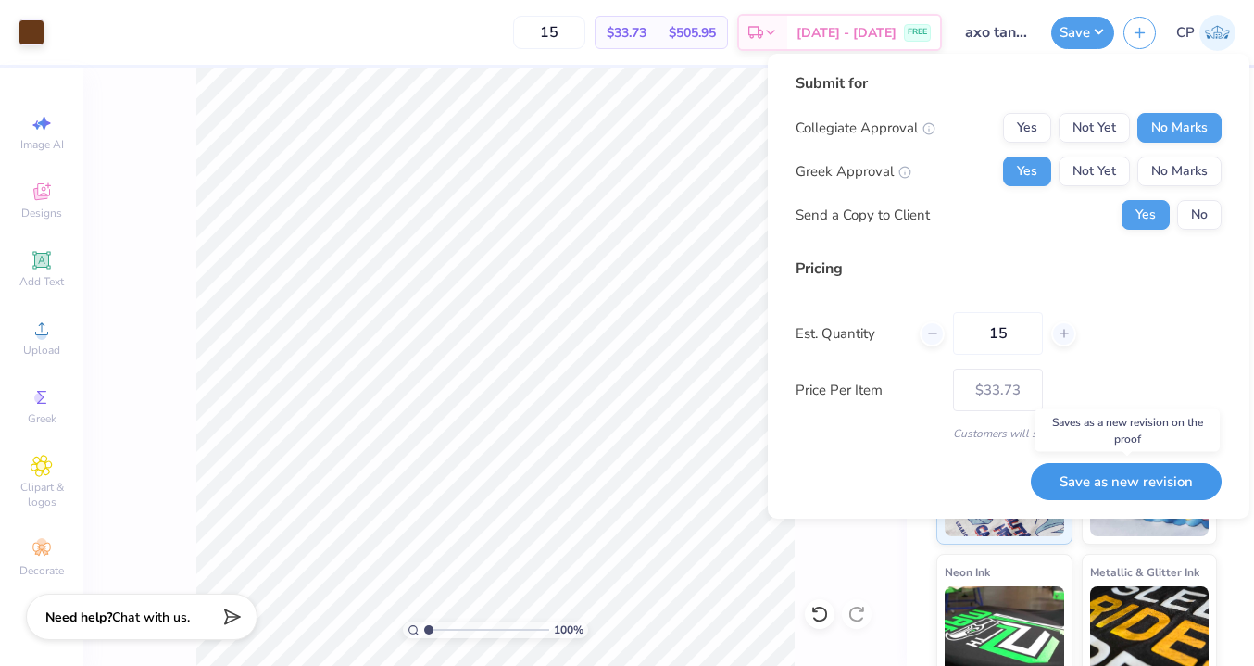
click at [1090, 476] on button "Save as new revision" at bounding box center [1126, 482] width 191 height 38
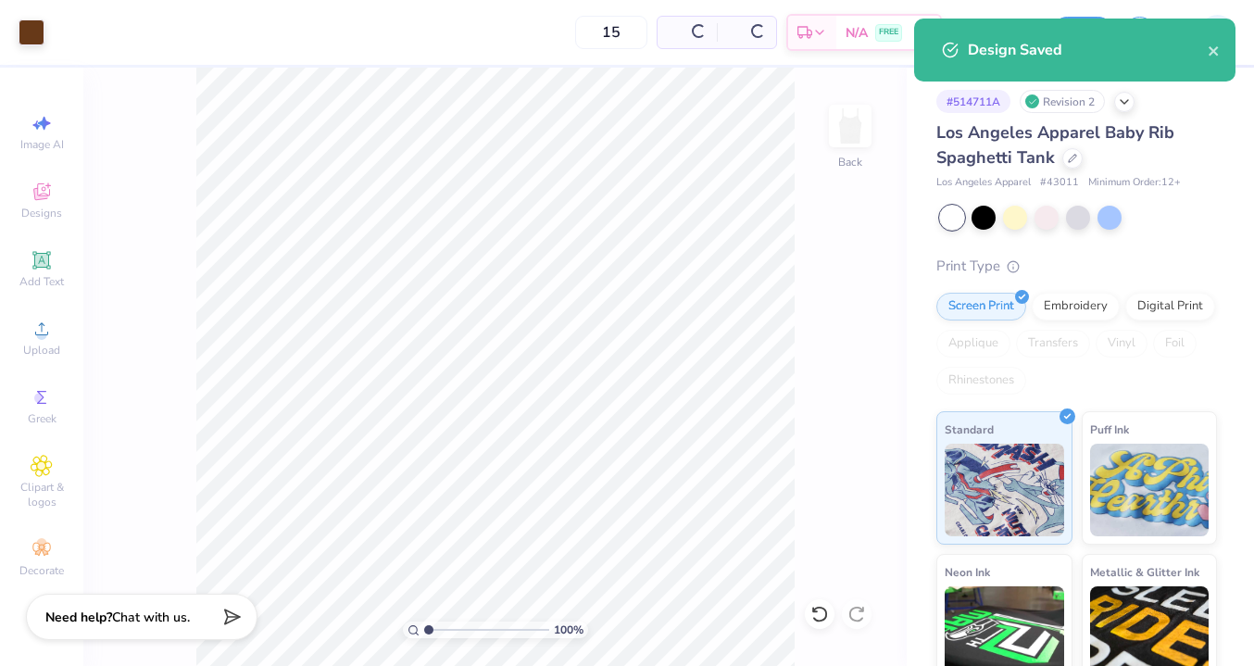
type input "$33.73"
click at [1208, 50] on icon "close" at bounding box center [1214, 51] width 13 height 15
